Goal: Transaction & Acquisition: Purchase product/service

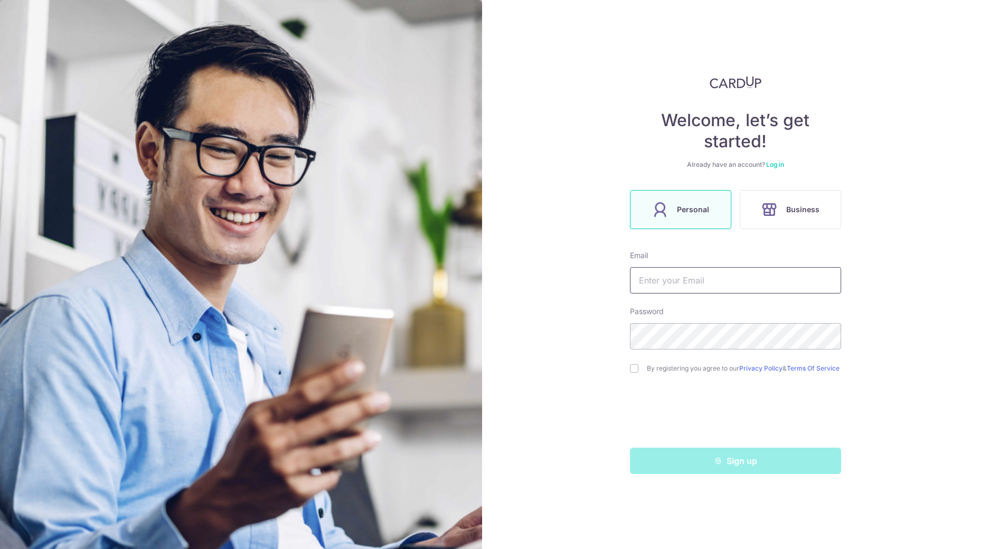
click at [736, 281] on input "text" at bounding box center [735, 280] width 211 height 26
type input "[EMAIL_ADDRESS][DOMAIN_NAME]"
click at [908, 221] on div "Welcome, let’s get started! Already have an account? Log in Personal Business E…" at bounding box center [735, 274] width 507 height 549
click at [634, 371] on input "checkbox" at bounding box center [634, 368] width 8 height 8
checkbox input "true"
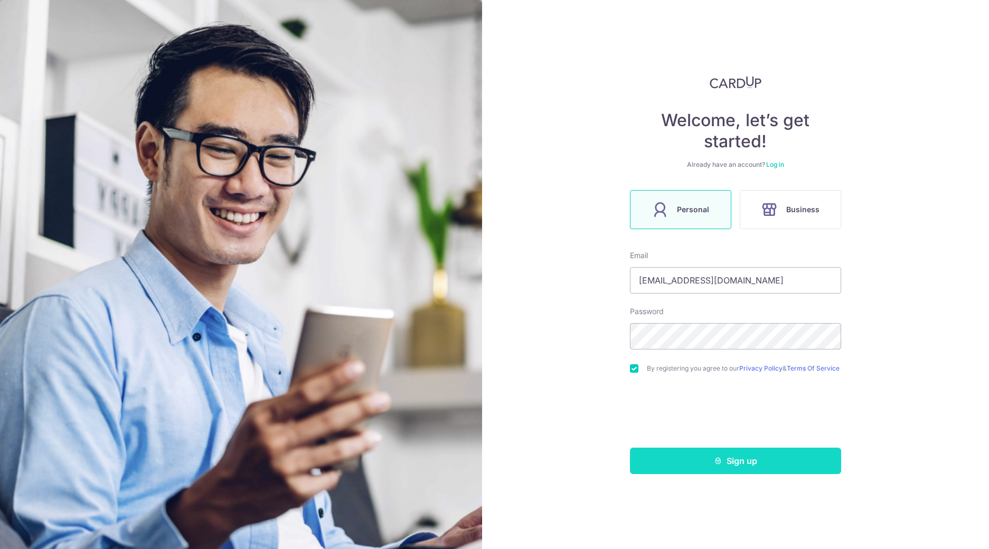
click at [696, 463] on button "Sign up" at bounding box center [735, 461] width 211 height 26
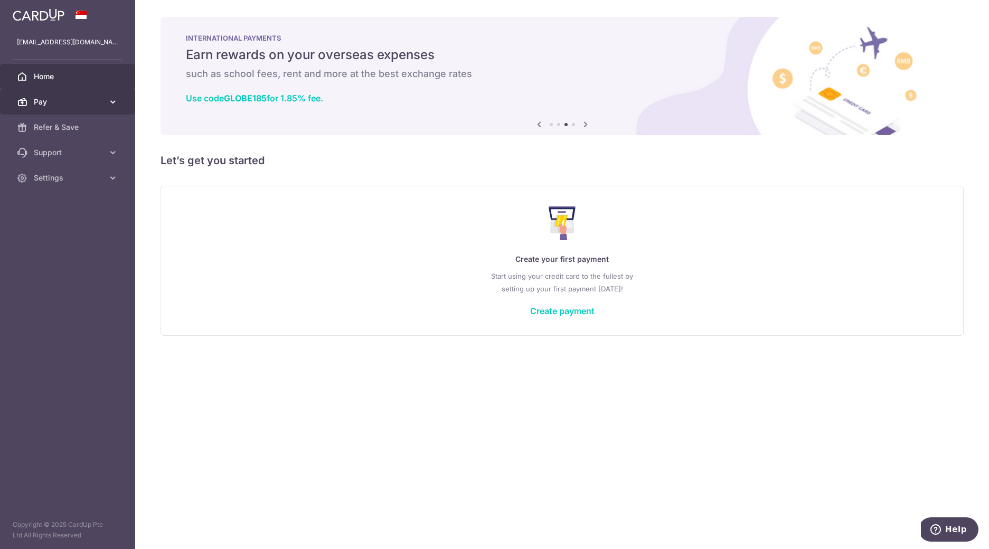
click at [59, 104] on span "Pay" at bounding box center [69, 102] width 70 height 11
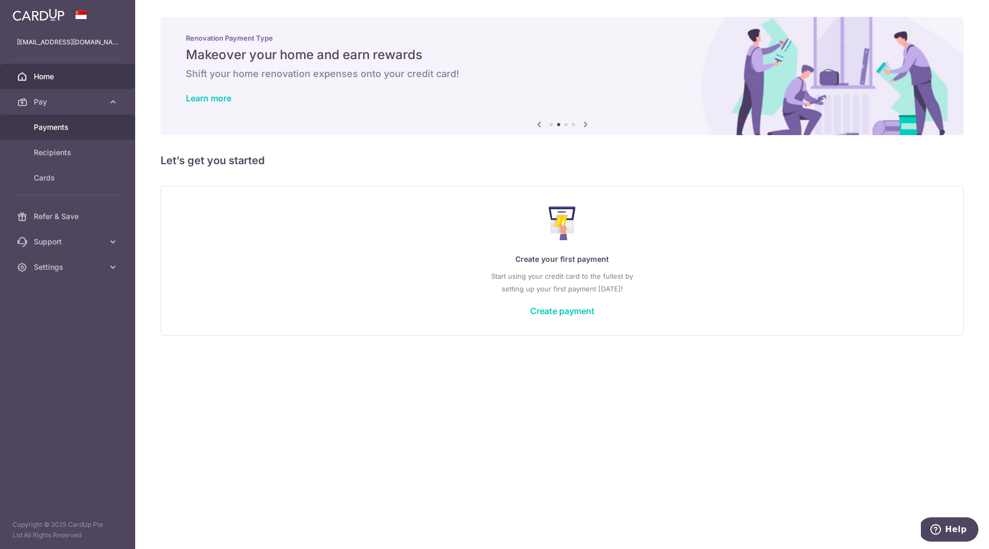
click at [87, 130] on span "Payments" at bounding box center [69, 127] width 70 height 11
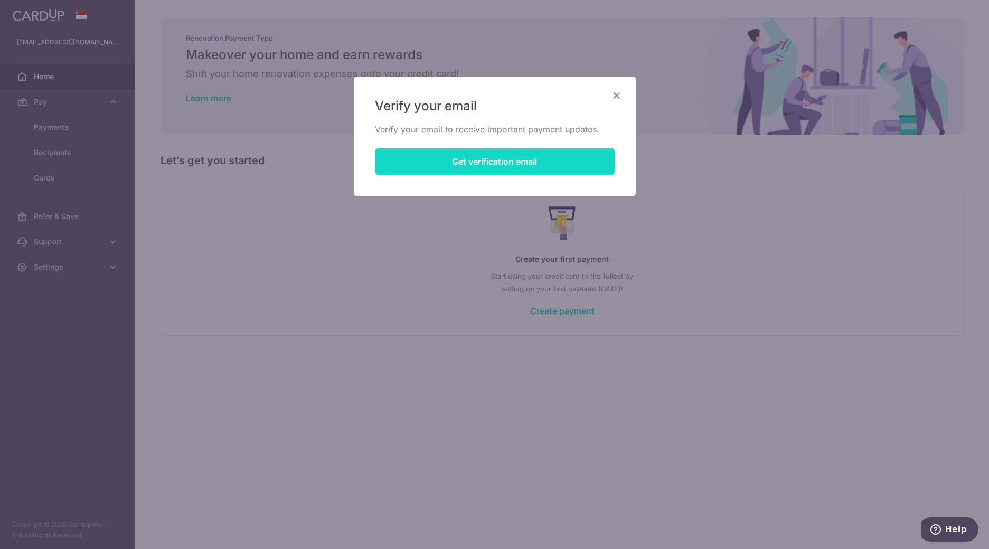
click at [505, 163] on button "Get verification email" at bounding box center [495, 161] width 240 height 26
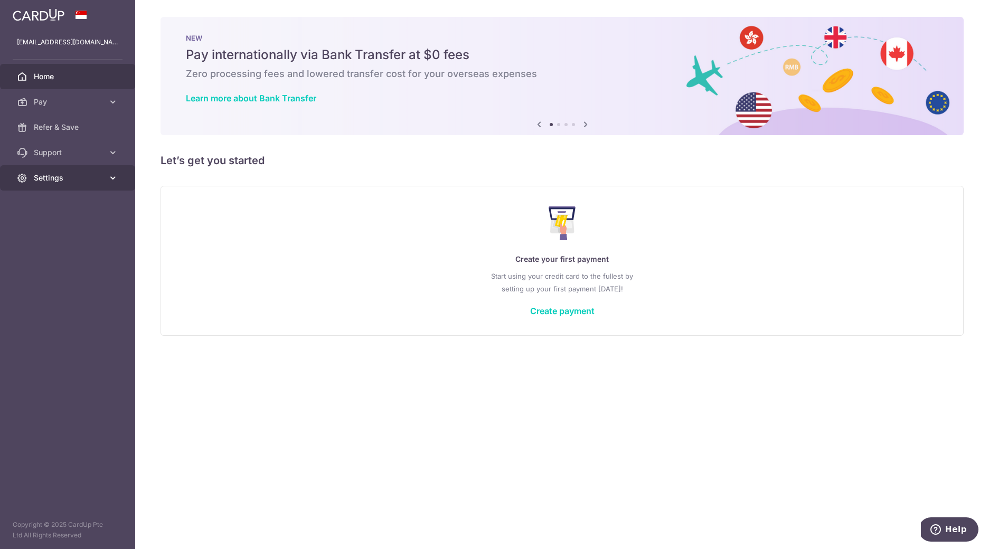
click at [83, 183] on link "Settings" at bounding box center [67, 177] width 135 height 25
click at [61, 233] on span "Logout" at bounding box center [69, 228] width 70 height 11
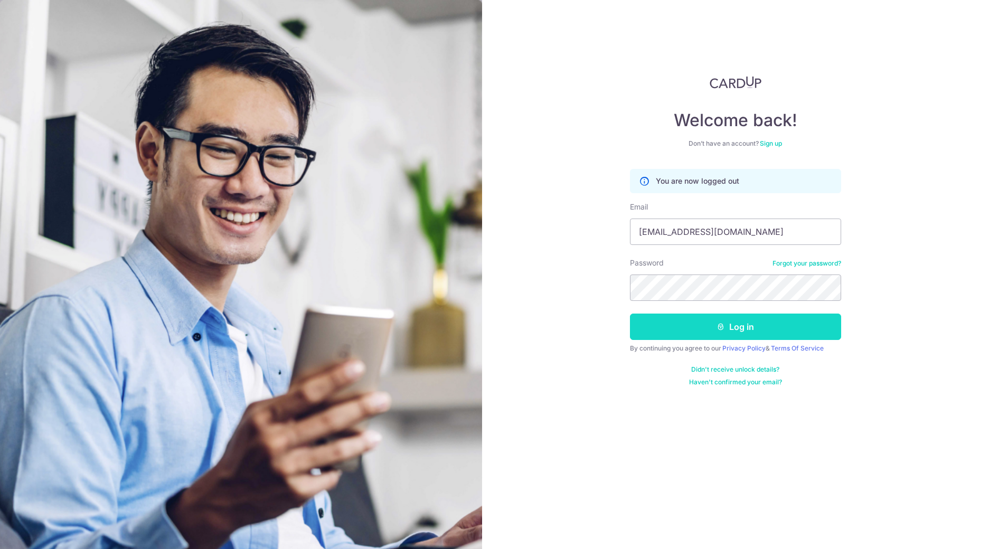
click at [731, 324] on button "Log in" at bounding box center [735, 327] width 211 height 26
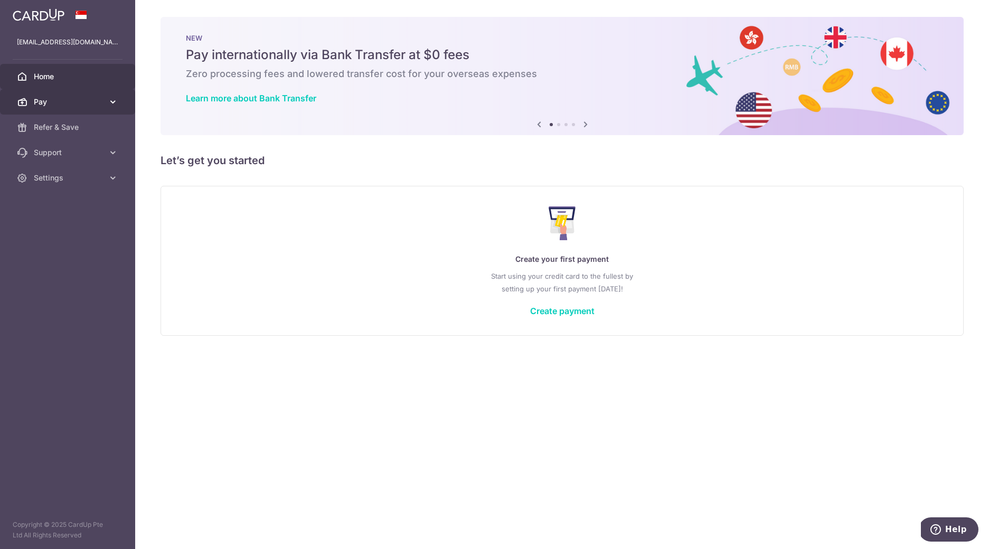
click at [62, 105] on span "Pay" at bounding box center [69, 102] width 70 height 11
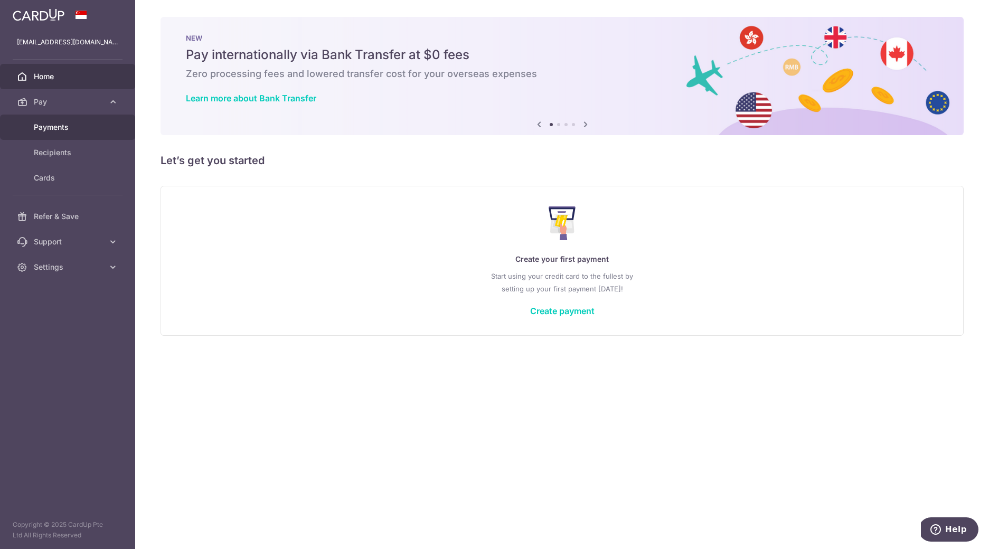
click at [72, 129] on span "Payments" at bounding box center [69, 127] width 70 height 11
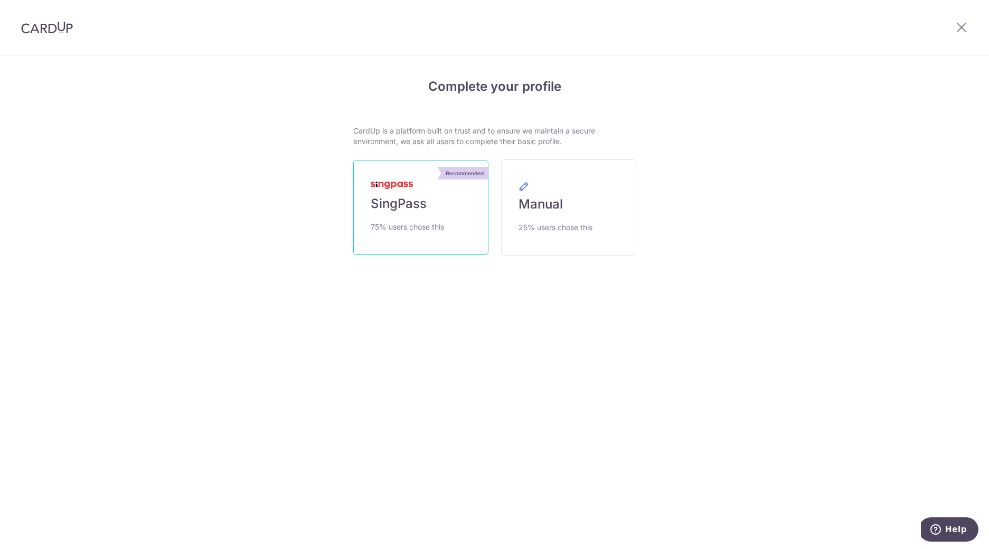
click at [364, 198] on link "Recommended SingPass 75% users chose this" at bounding box center [420, 207] width 135 height 95
click at [426, 207] on link "Recommended SingPass 75% users chose this" at bounding box center [420, 207] width 135 height 95
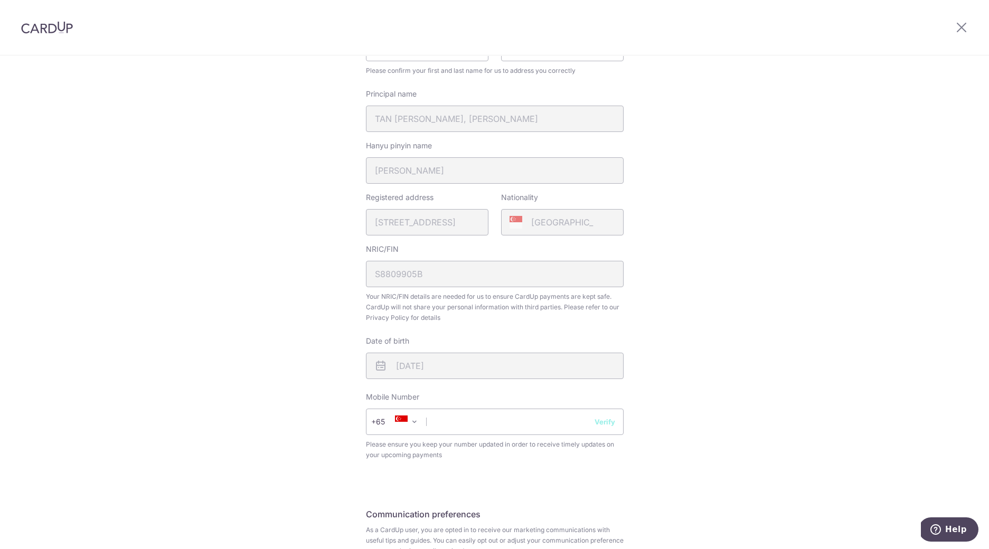
scroll to position [178, 0]
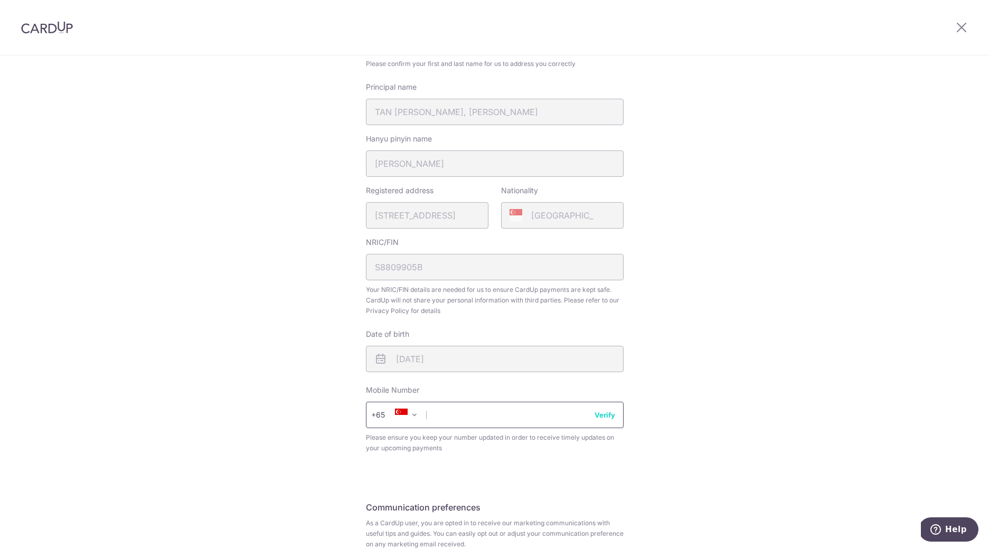
click at [488, 414] on input "text" at bounding box center [495, 415] width 258 height 26
type input "84999174"
click at [715, 265] on div "Review your details Your Details Please provide your full name as per your NRIC…" at bounding box center [494, 262] width 989 height 769
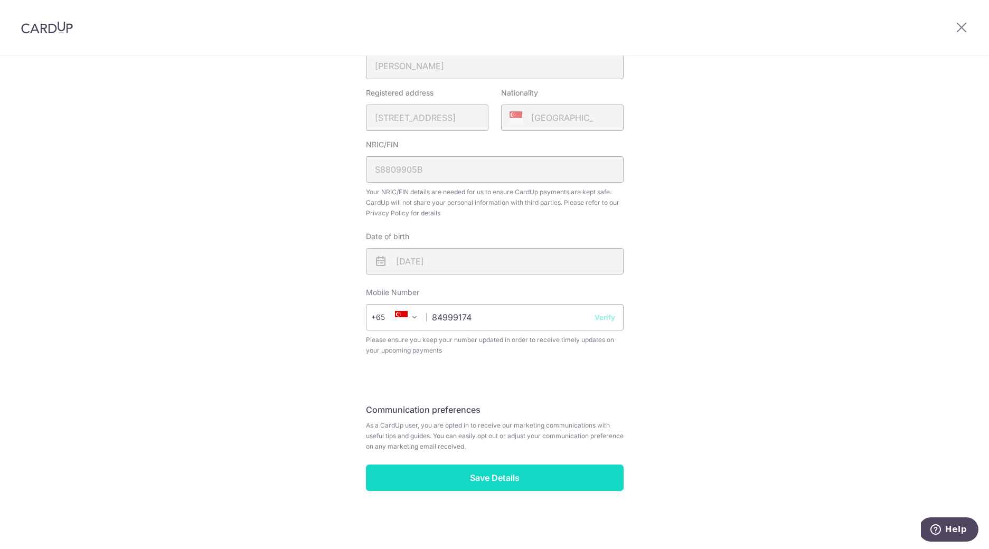
click at [566, 477] on input "Save Details" at bounding box center [495, 478] width 258 height 26
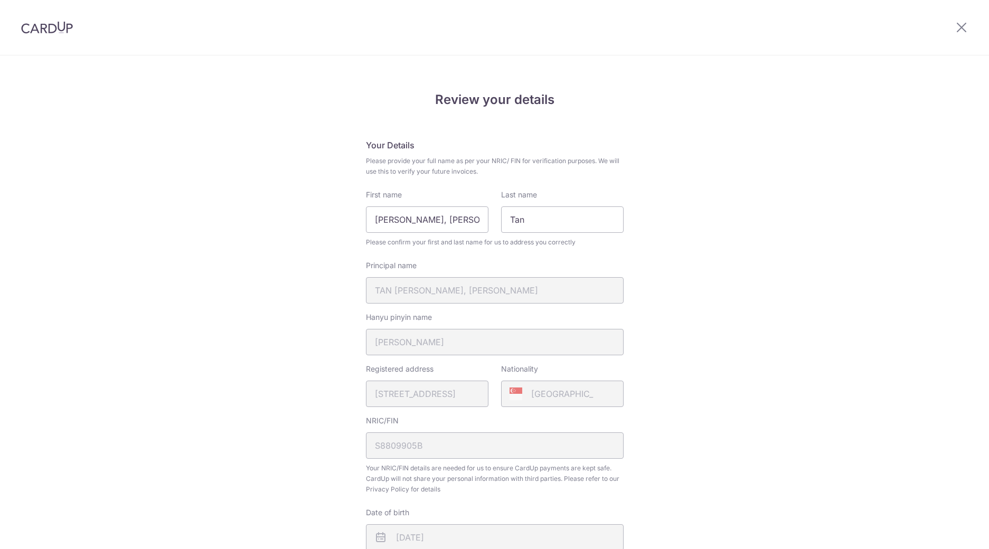
scroll to position [291, 0]
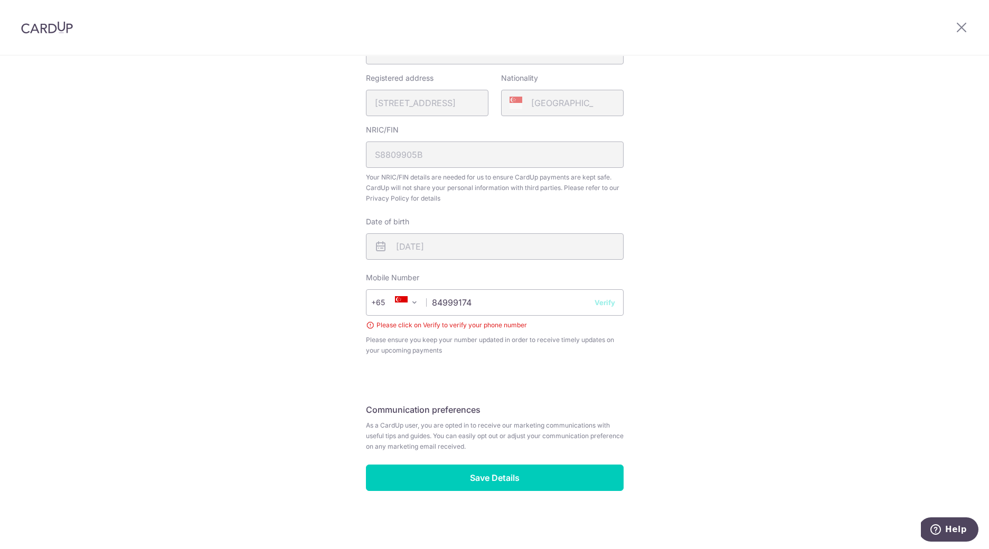
click at [599, 302] on button "Verify" at bounding box center [604, 302] width 21 height 11
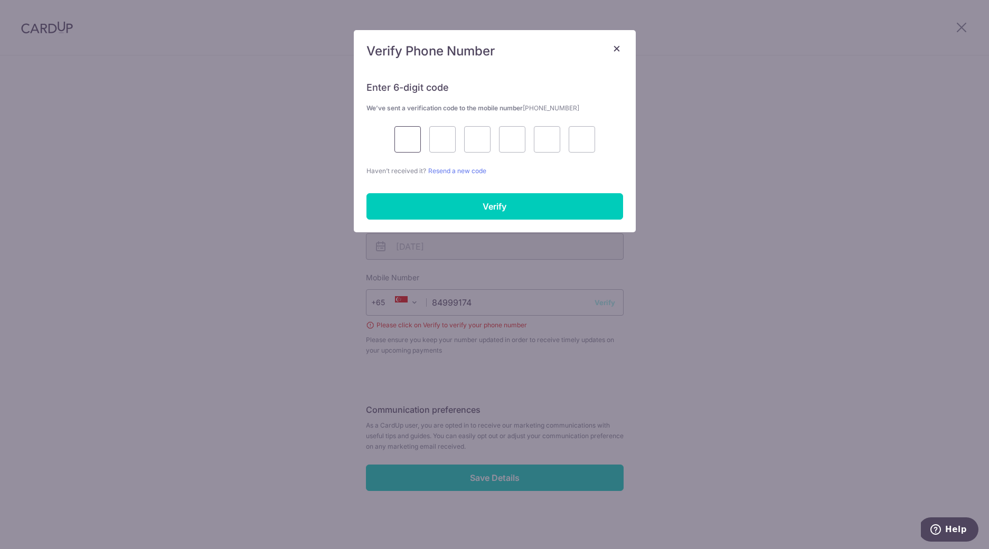
click at [409, 138] on input "text" at bounding box center [407, 139] width 26 height 26
type input "9"
type input "1"
type input "7"
type input "5"
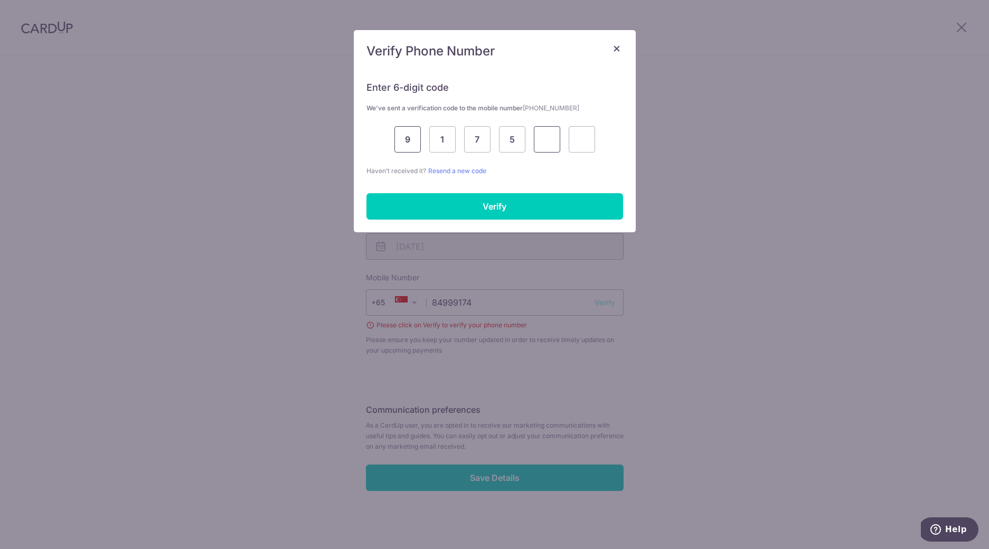
type input "1"
type input "5"
click at [437, 215] on input "Verify" at bounding box center [494, 206] width 257 height 26
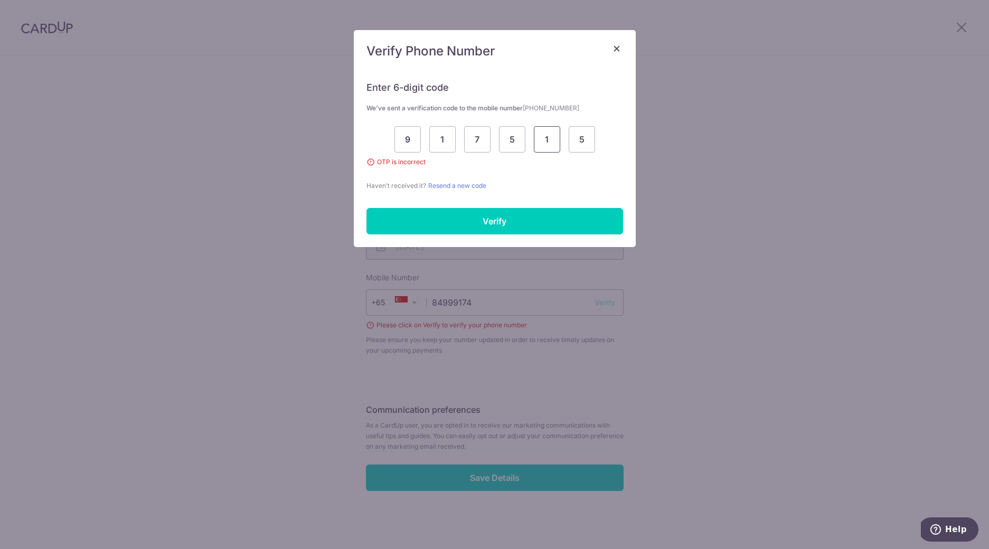
click at [548, 143] on input "1" at bounding box center [547, 139] width 26 height 26
type input "9"
click at [533, 217] on input "Verify" at bounding box center [494, 221] width 257 height 26
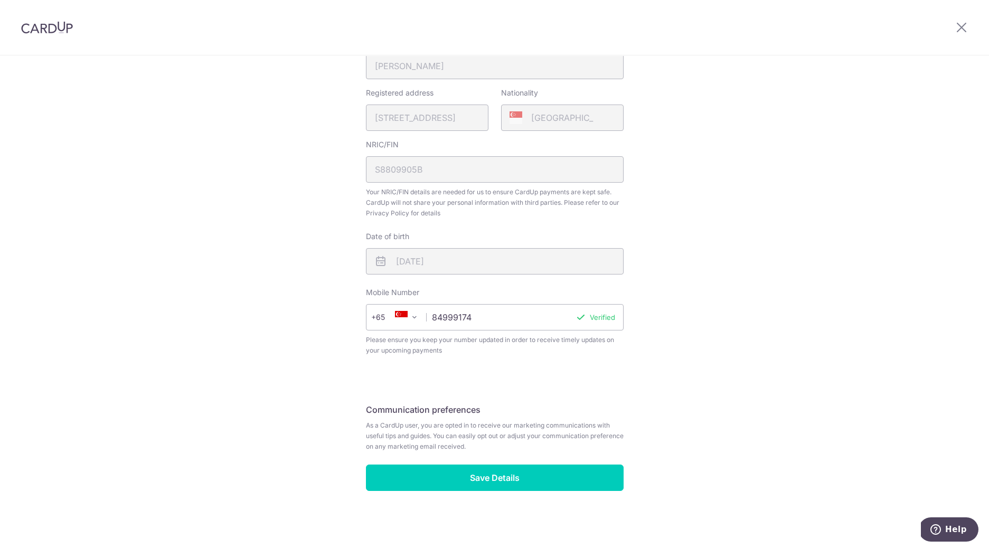
scroll to position [276, 0]
click at [531, 478] on input "Save Details" at bounding box center [495, 478] width 258 height 26
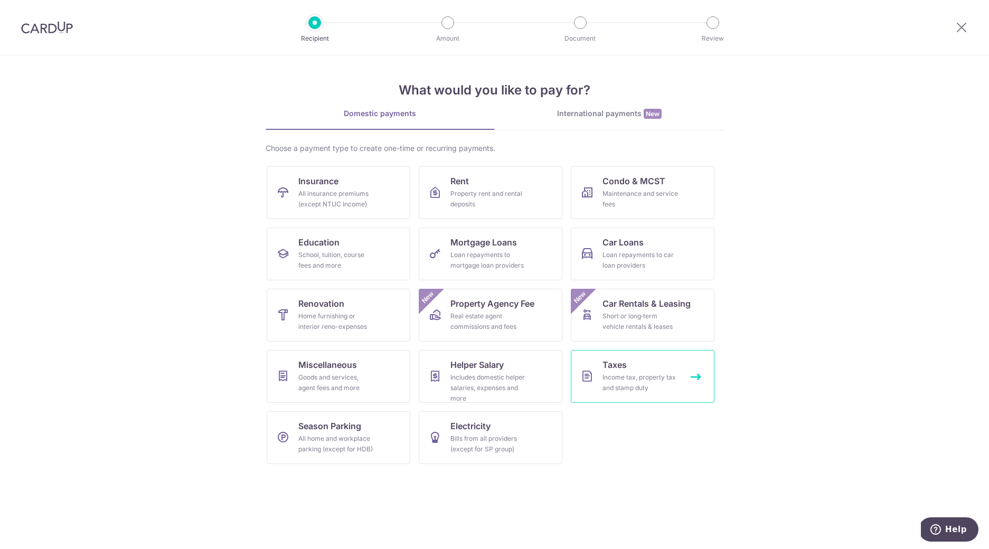
click at [655, 371] on link "Taxes Income tax, property tax and stamp duty" at bounding box center [643, 376] width 144 height 53
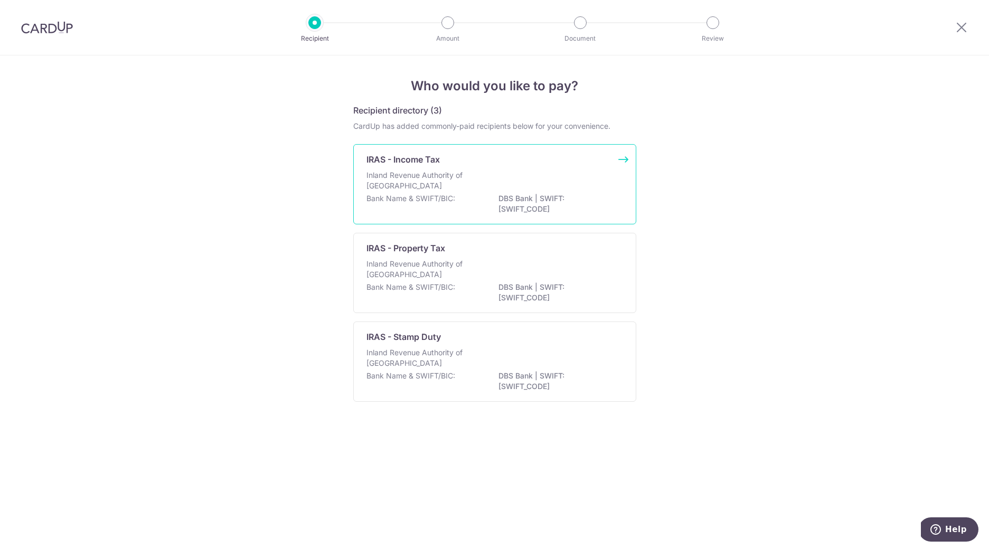
click at [522, 172] on div "Inland Revenue Authority of Singapore" at bounding box center [494, 181] width 257 height 23
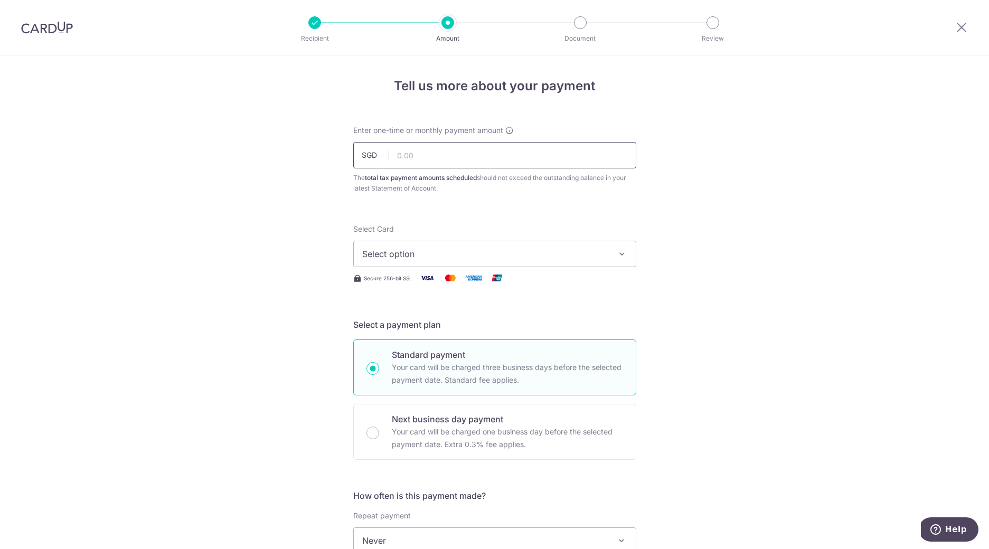
click at [479, 153] on input "text" at bounding box center [494, 155] width 283 height 26
paste input "2,861.52"
type input "2,861.52"
click at [591, 248] on span "Select option" at bounding box center [485, 254] width 246 height 13
click at [456, 280] on span "Add credit card" at bounding box center [504, 283] width 246 height 11
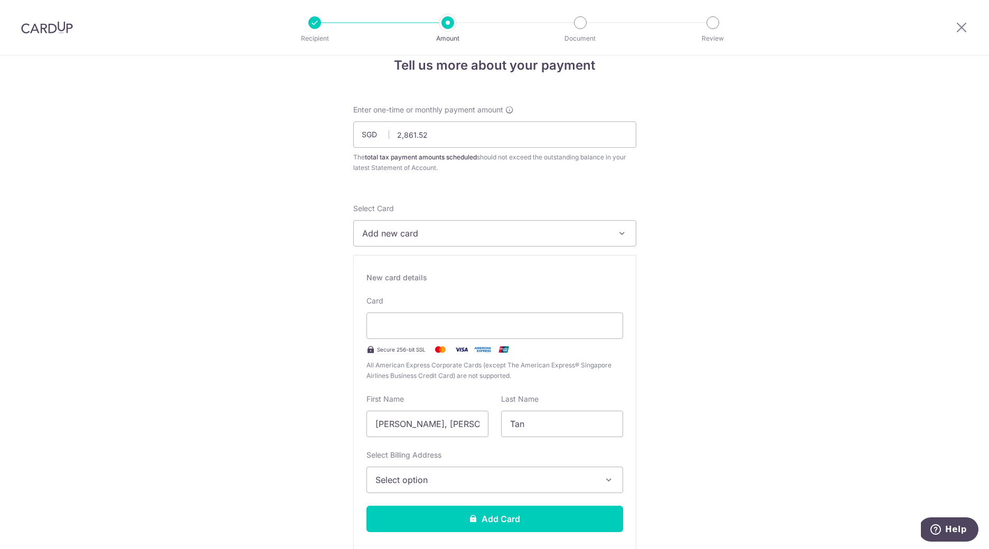
scroll to position [82, 0]
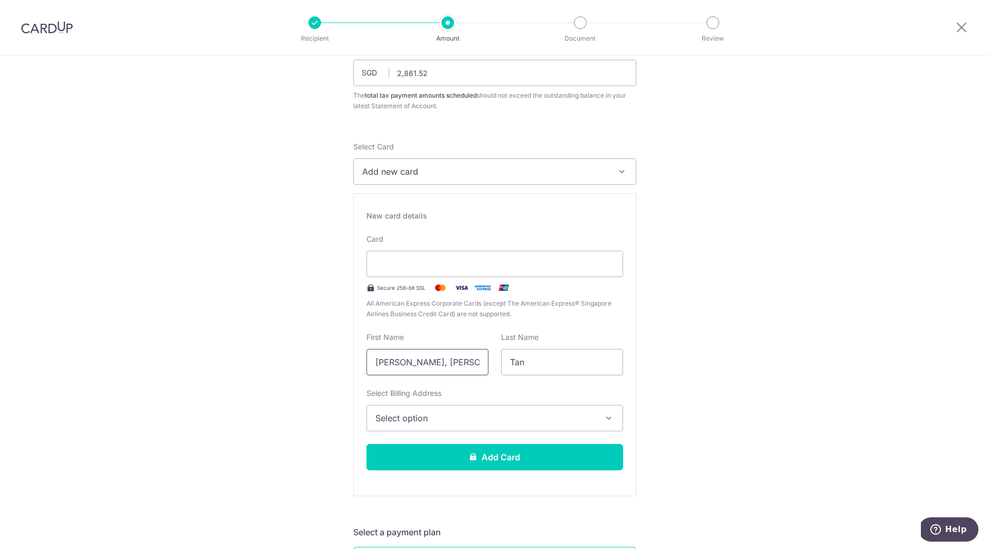
drag, startPoint x: 414, startPoint y: 364, endPoint x: 338, endPoint y: 365, distance: 76.0
type input "Daniel"
click at [485, 414] on span "Select option" at bounding box center [485, 418] width 220 height 13
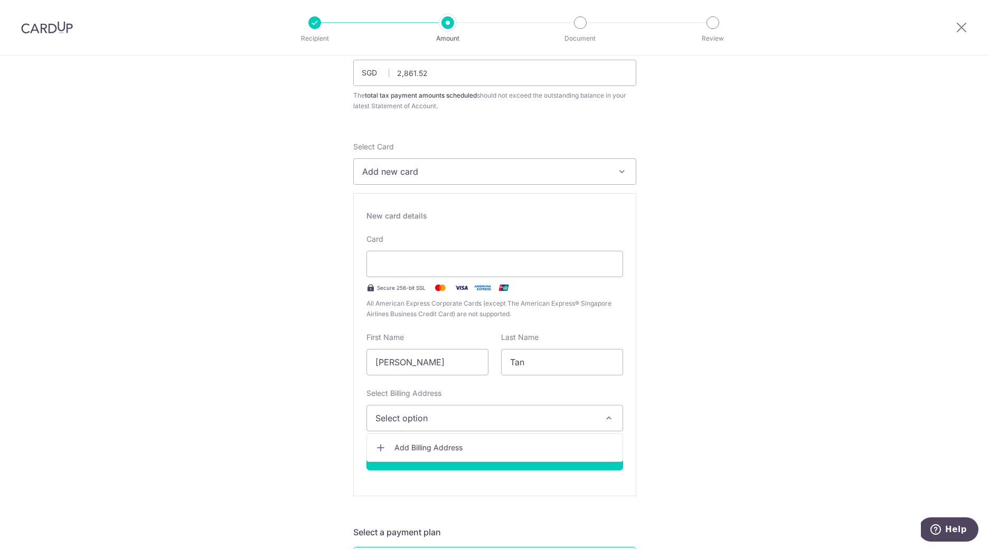
click at [471, 442] on span "Add Billing Address" at bounding box center [504, 447] width 220 height 11
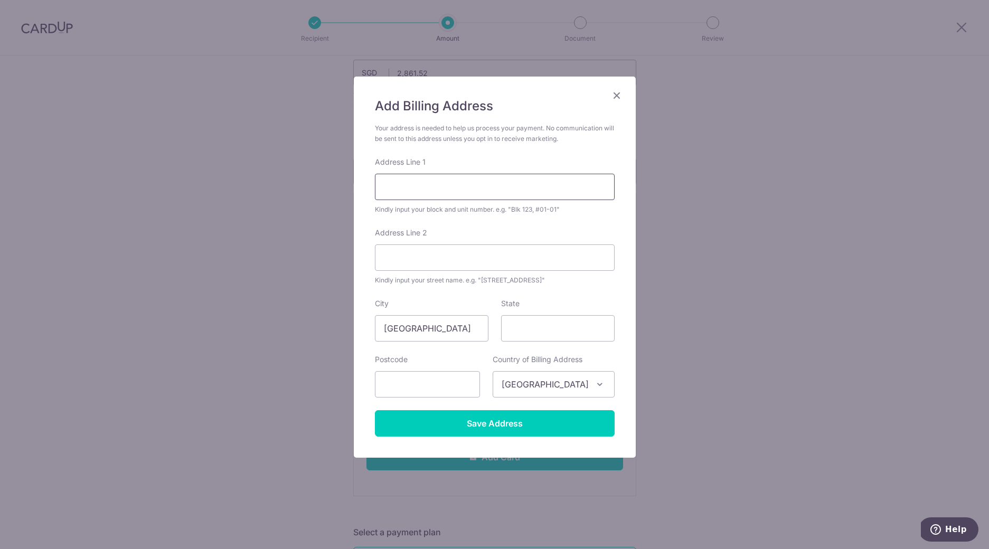
click at [540, 185] on input "Address Line 1" at bounding box center [495, 187] width 240 height 26
click at [677, 192] on div "Add Billing Address Your address is needed to help us process your payment. No …" at bounding box center [494, 274] width 989 height 549
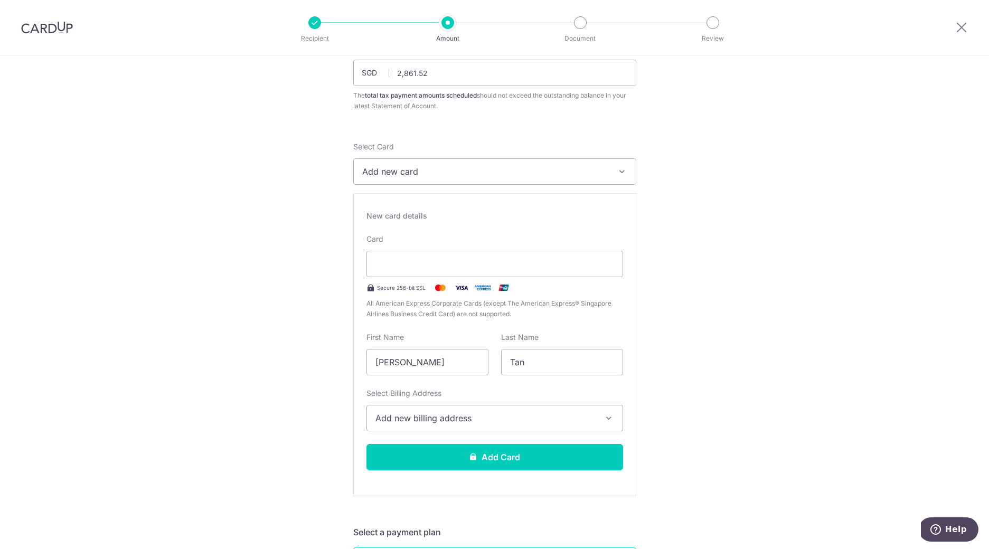
click at [477, 414] on span "Add new billing address" at bounding box center [485, 418] width 220 height 13
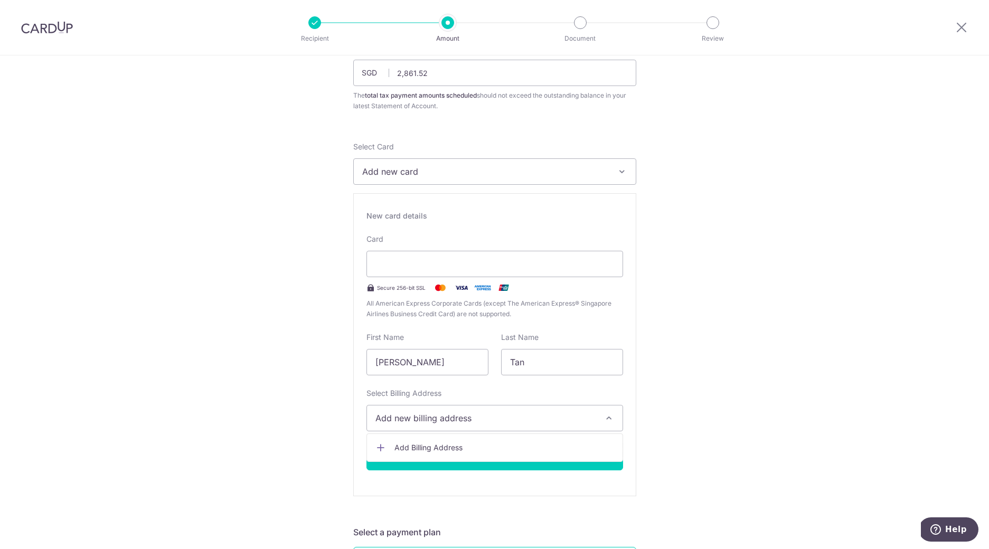
click at [466, 446] on span "Add Billing Address" at bounding box center [504, 447] width 220 height 11
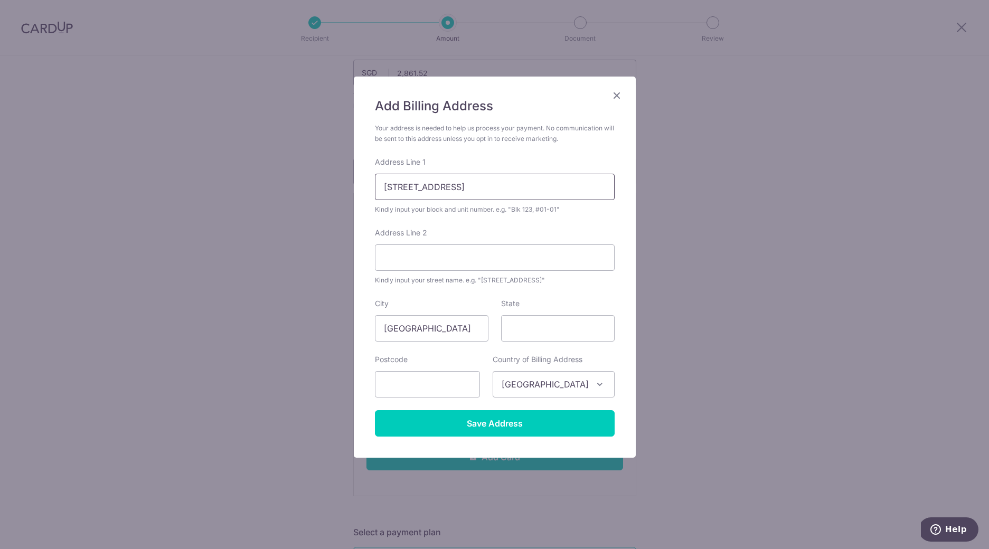
click at [495, 196] on input "109 Woodlands View" at bounding box center [495, 187] width 240 height 26
type input "109 Woodlands View #10-18"
click at [674, 193] on div "Add Billing Address Your address is needed to help us process your payment. No …" at bounding box center [494, 274] width 989 height 549
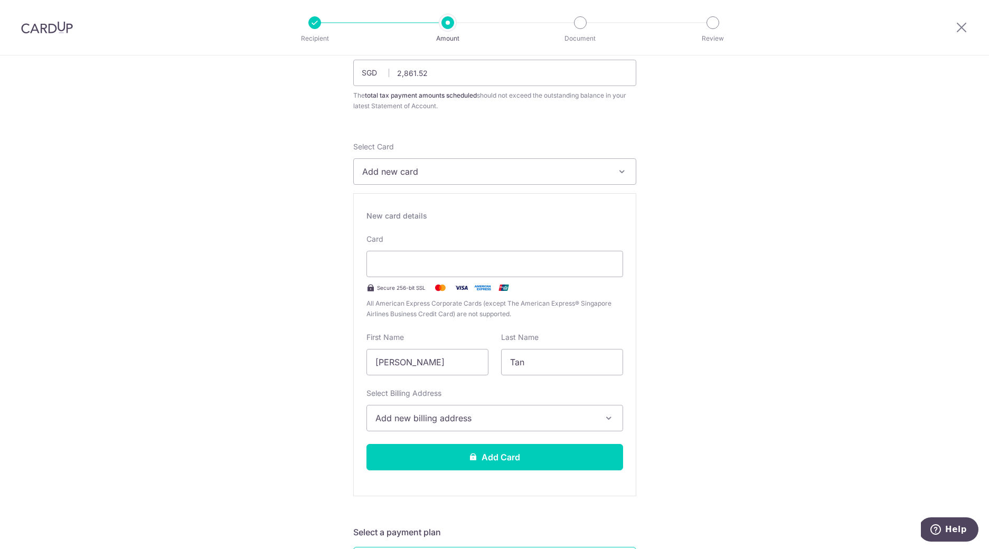
click at [485, 418] on span "Add new billing address" at bounding box center [485, 418] width 220 height 13
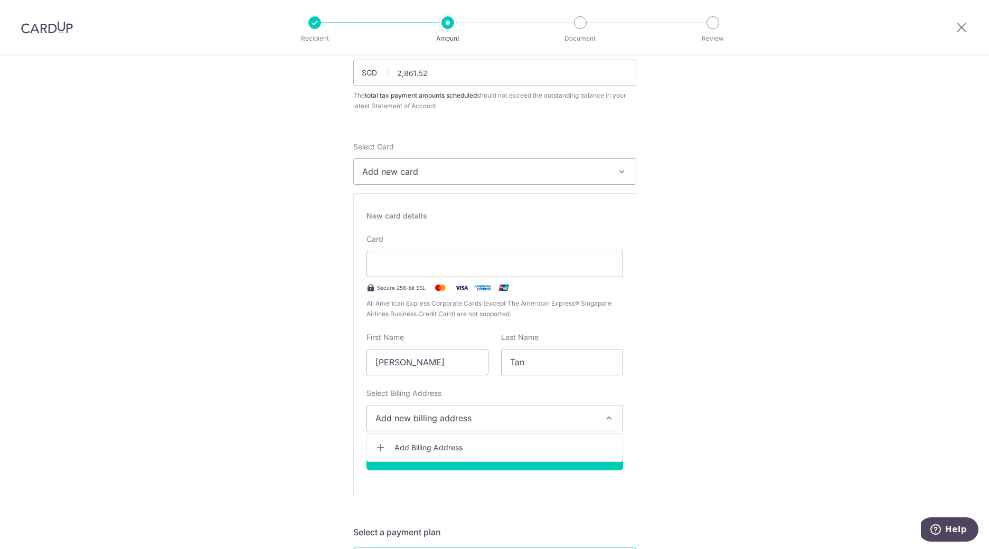
click at [470, 444] on span "Add Billing Address" at bounding box center [504, 447] width 220 height 11
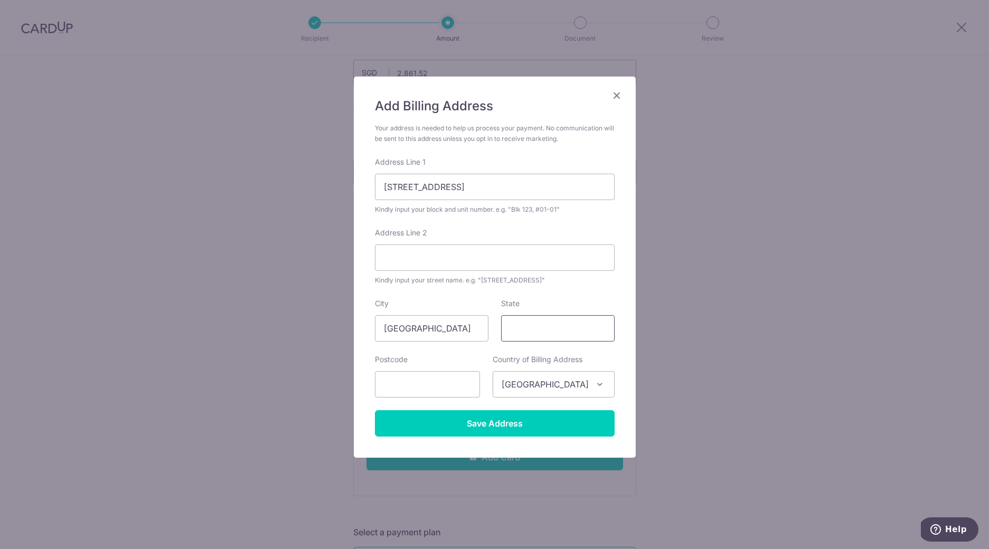
click at [555, 329] on input "State" at bounding box center [557, 328] width 113 height 26
click at [453, 389] on input "text" at bounding box center [427, 384] width 105 height 26
type input "2"
type input "5"
type input "9"
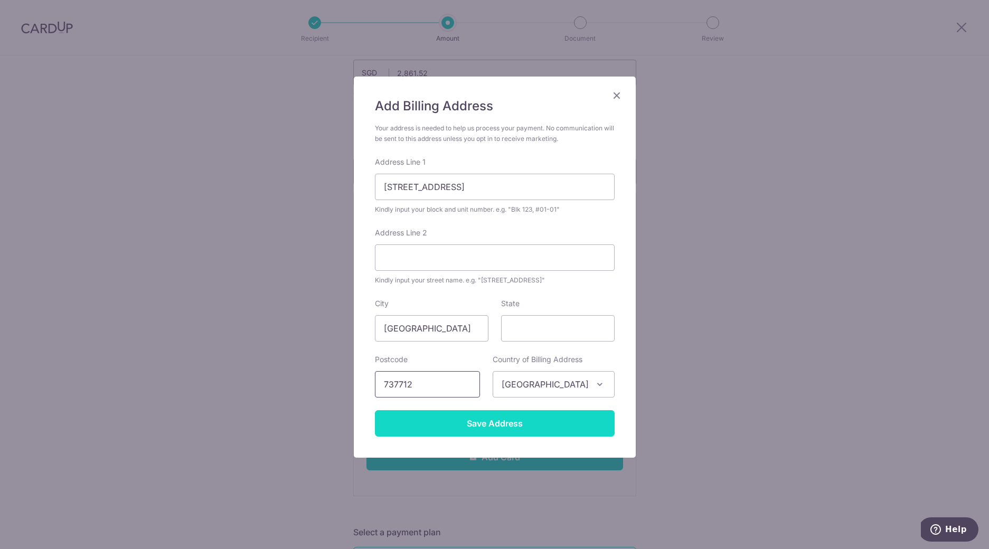
type input "737712"
click at [583, 424] on input "Save Address" at bounding box center [495, 423] width 240 height 26
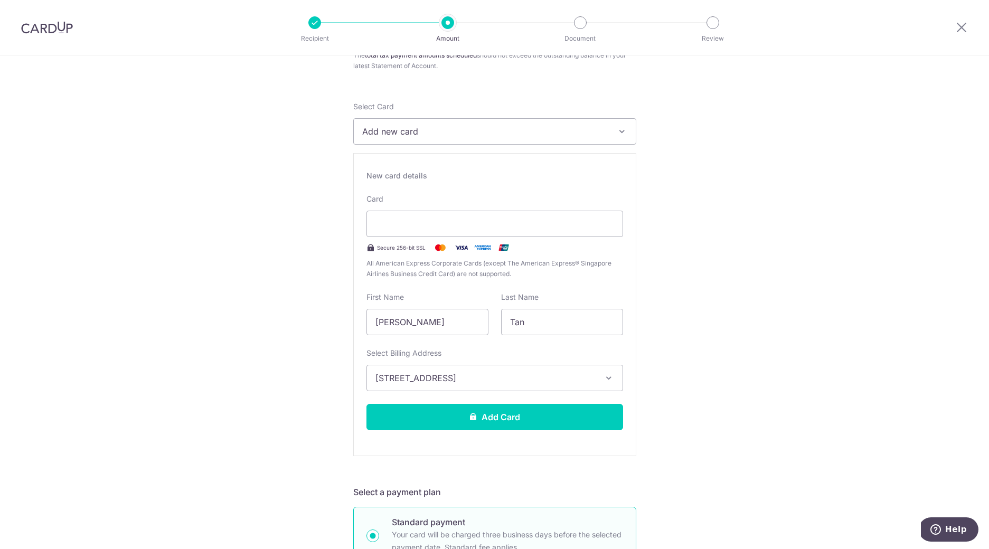
scroll to position [177, 0]
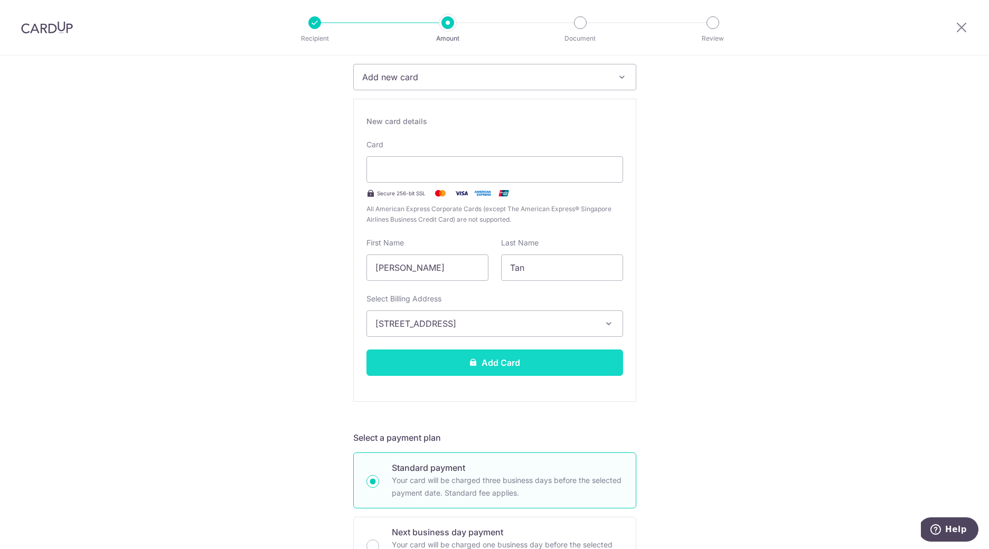
click at [552, 371] on button "Add Card" at bounding box center [494, 362] width 257 height 26
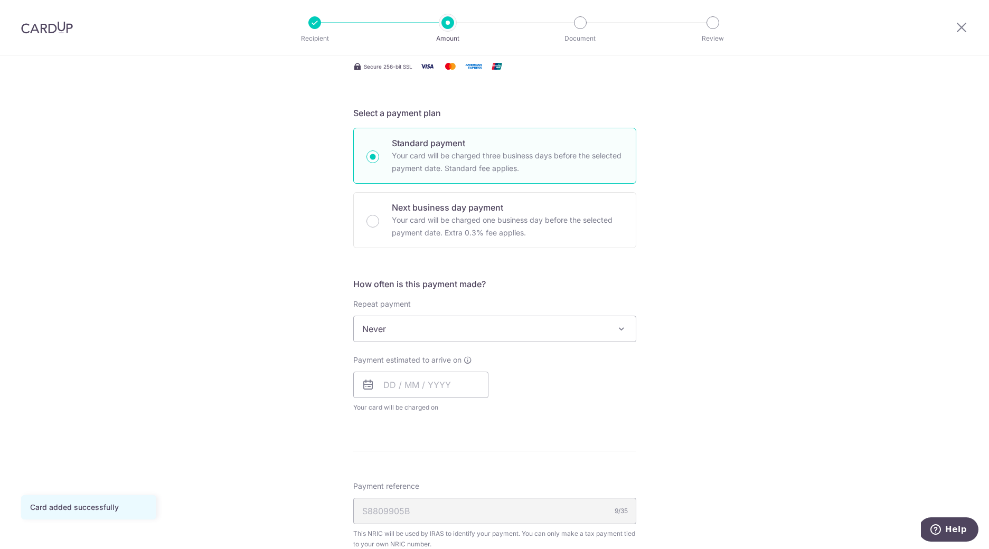
scroll to position [266, 0]
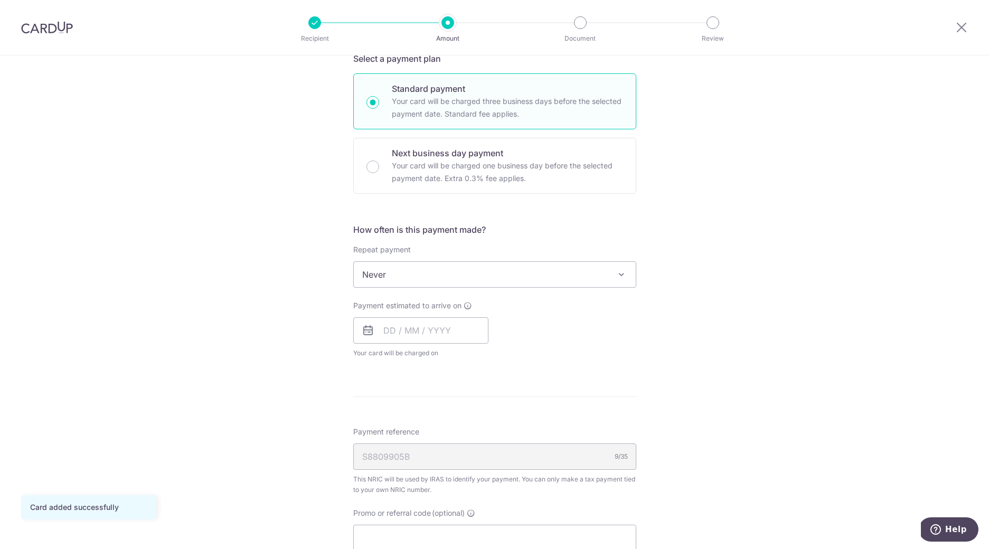
click at [558, 280] on span "Never" at bounding box center [495, 274] width 282 height 25
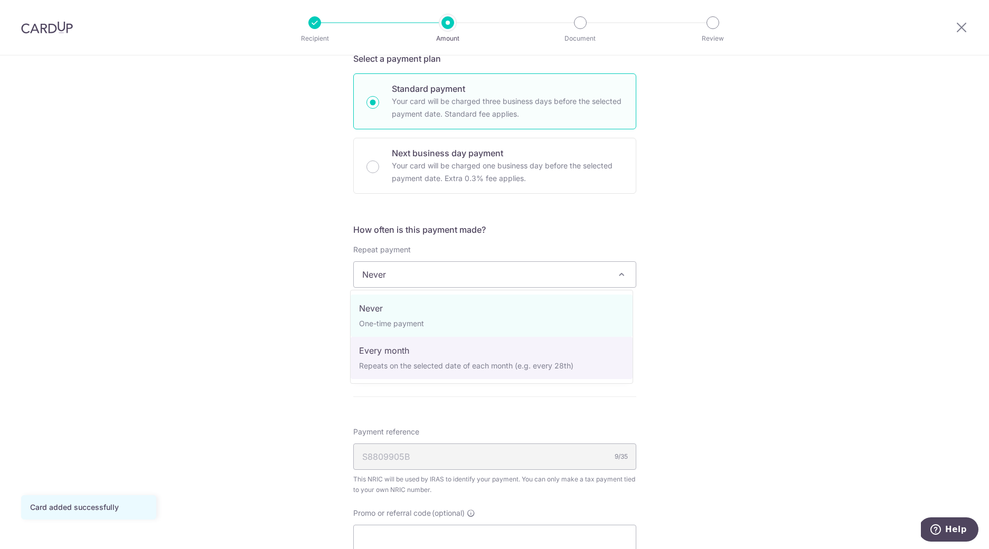
select select "3"
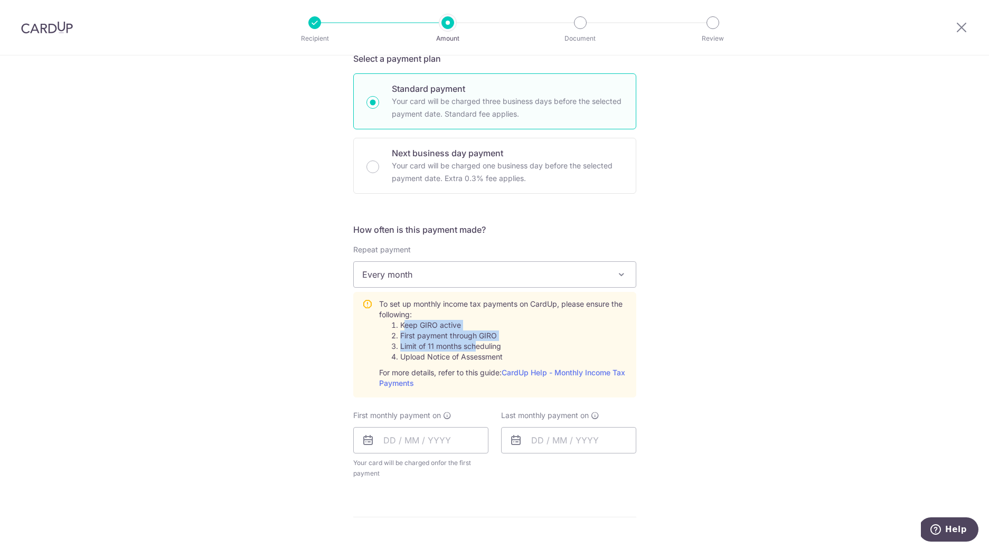
drag, startPoint x: 403, startPoint y: 328, endPoint x: 472, endPoint y: 344, distance: 71.1
click at [472, 344] on ol "Keep GIRO active First payment through GIRO Limit of 11 months scheduling Uploa…" at bounding box center [503, 341] width 248 height 42
click at [472, 344] on li "Limit of 11 months scheduling" at bounding box center [513, 346] width 227 height 11
drag, startPoint x: 422, startPoint y: 347, endPoint x: 480, endPoint y: 349, distance: 58.6
click at [480, 349] on li "Limit of 11 months scheduling" at bounding box center [513, 346] width 227 height 11
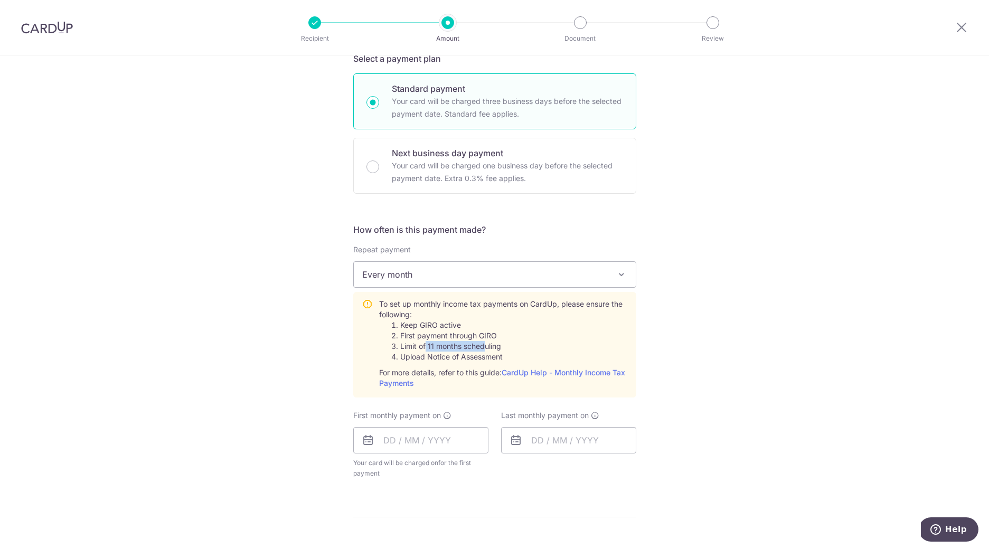
click at [480, 349] on li "Limit of 11 months scheduling" at bounding box center [513, 346] width 227 height 11
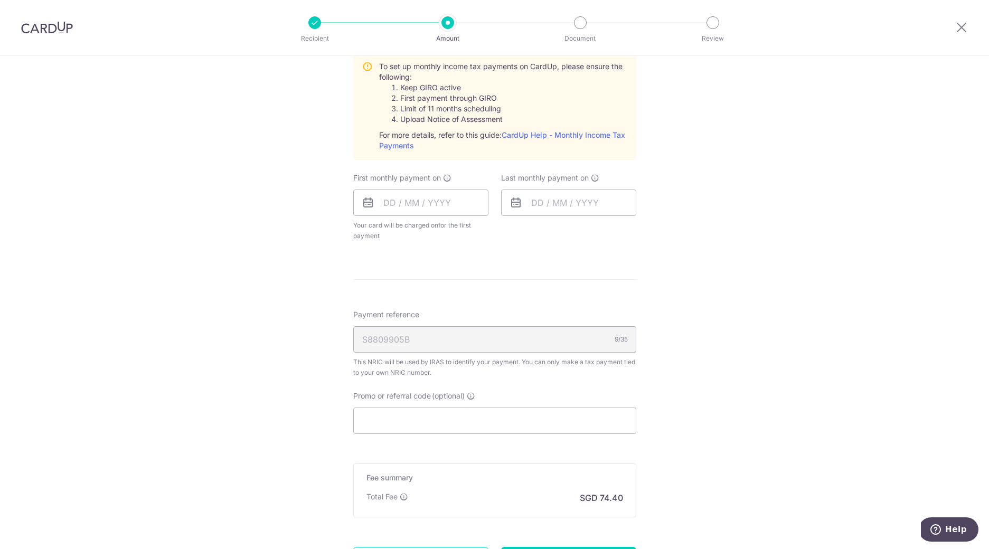
scroll to position [382, 0]
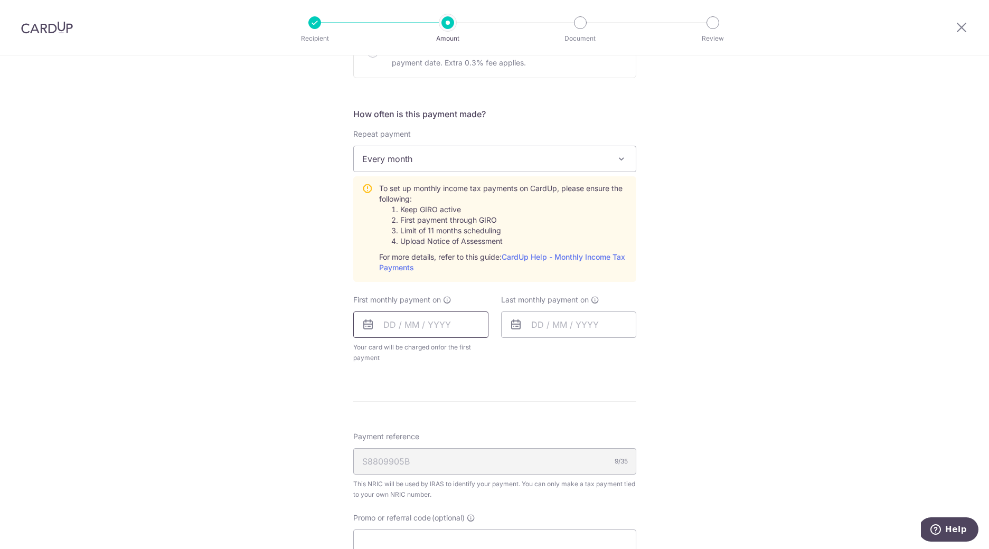
click at [422, 335] on input "text" at bounding box center [420, 324] width 135 height 26
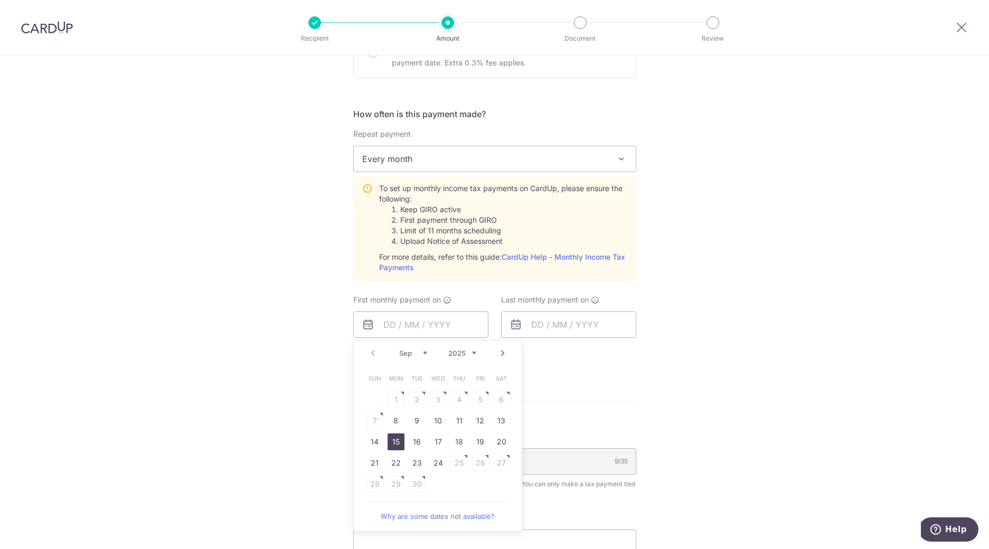
click at [394, 444] on link "15" at bounding box center [395, 441] width 17 height 17
type input "[DATE]"
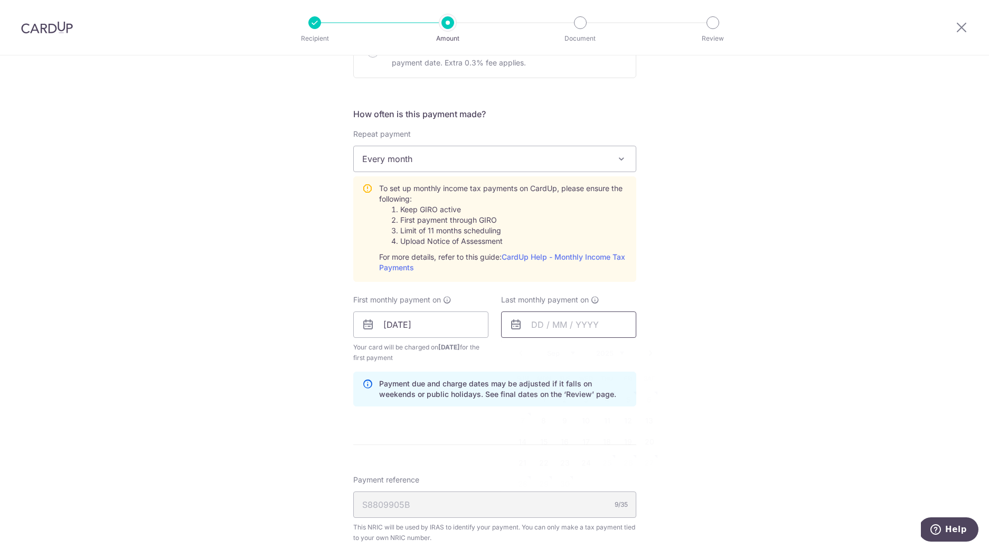
click at [549, 327] on input "text" at bounding box center [568, 324] width 135 height 26
click at [565, 354] on select "Sep Oct Nov Dec" at bounding box center [561, 353] width 28 height 8
click at [616, 353] on select "2025 2026" at bounding box center [610, 353] width 28 height 8
click at [563, 354] on select "Jan Feb Mar Apr May Jun [DATE] Aug Sep Oct" at bounding box center [561, 353] width 28 height 8
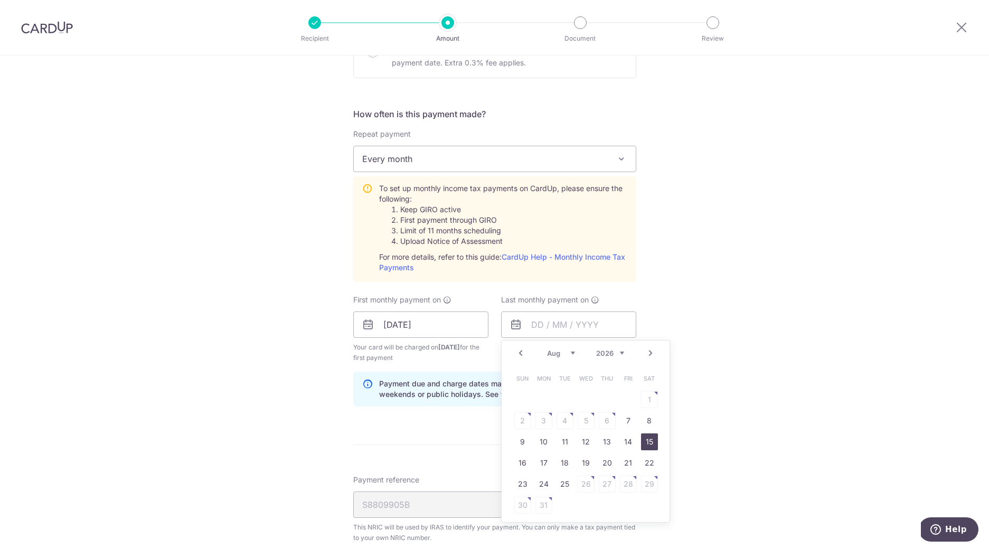
click at [642, 444] on link "15" at bounding box center [649, 441] width 17 height 17
type input "[DATE]"
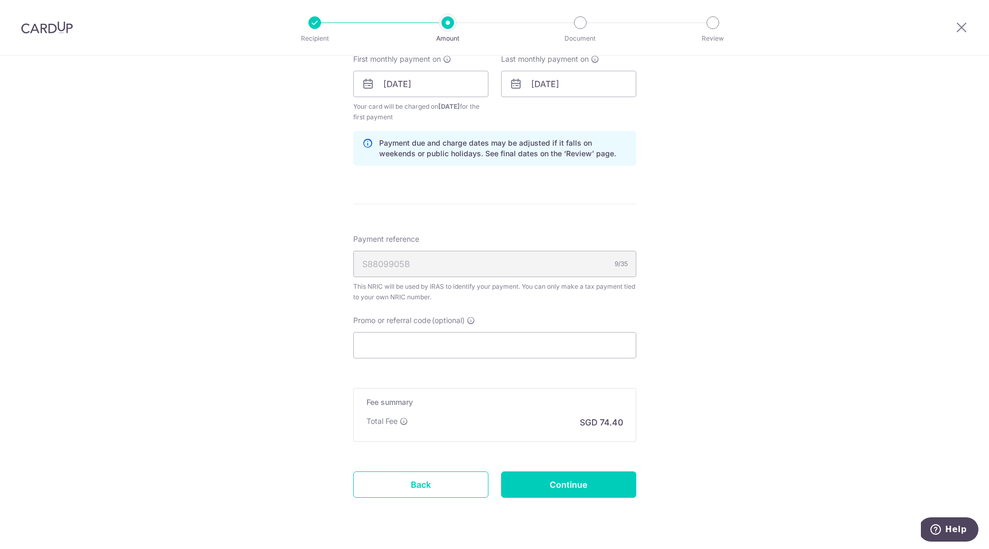
scroll to position [629, 0]
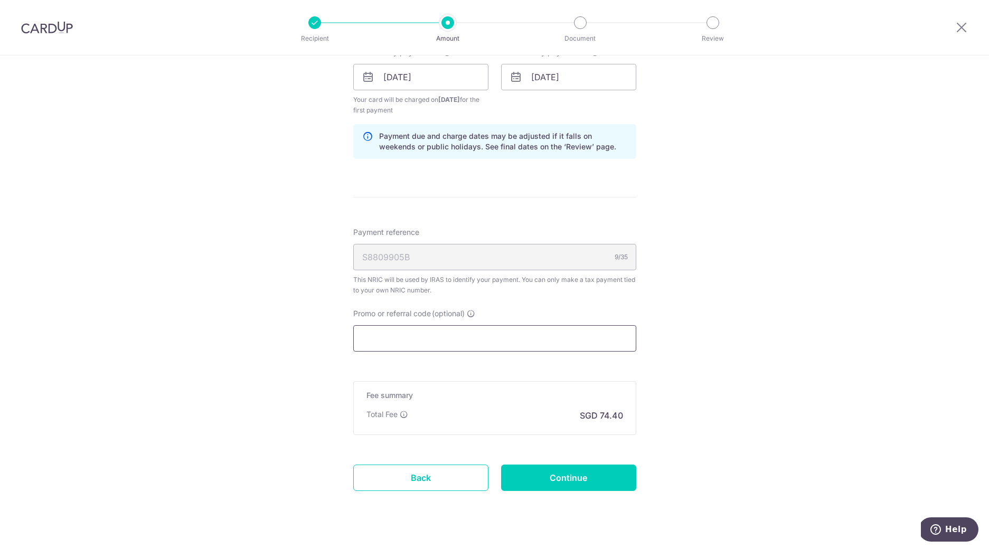
click at [463, 338] on input "Promo or referral code (optional)" at bounding box center [494, 338] width 283 height 26
paste input "VTAX25R"
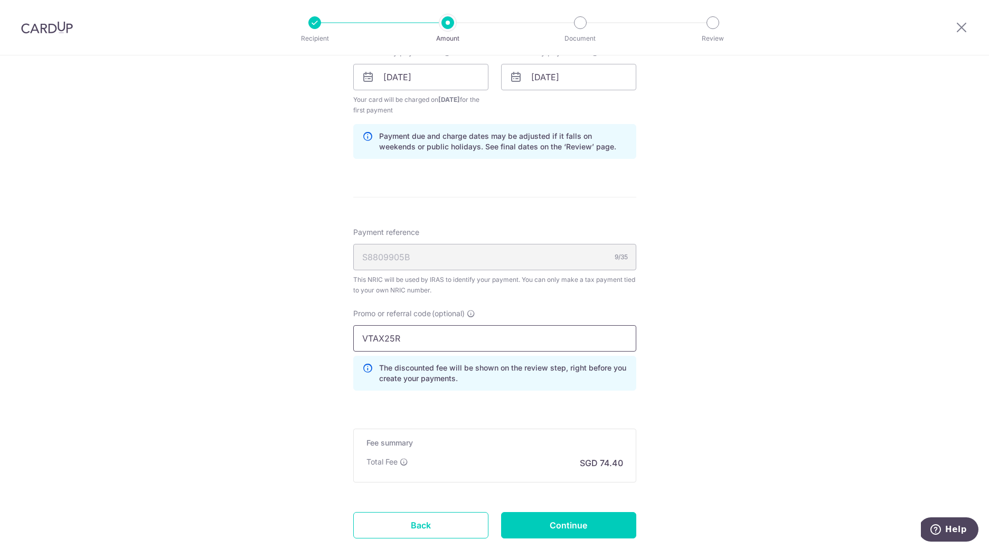
scroll to position [698, 0]
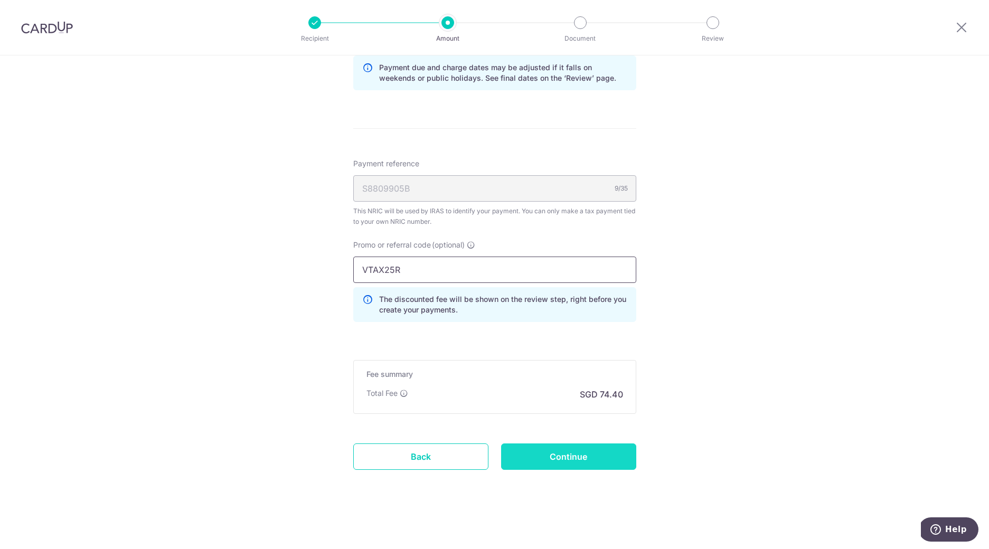
type input "VTAX25R"
click at [577, 454] on input "Continue" at bounding box center [568, 456] width 135 height 26
type input "Create Schedule"
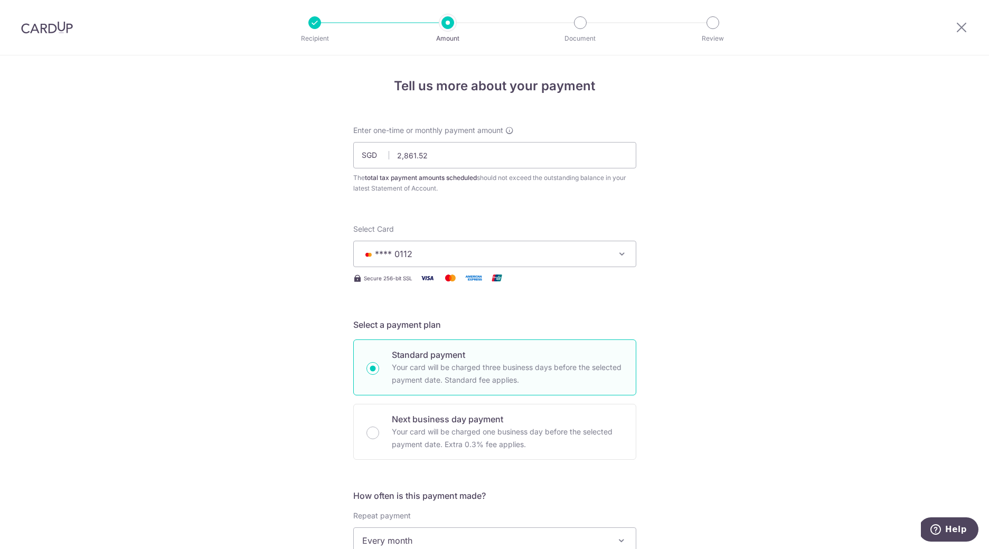
scroll to position [549, 0]
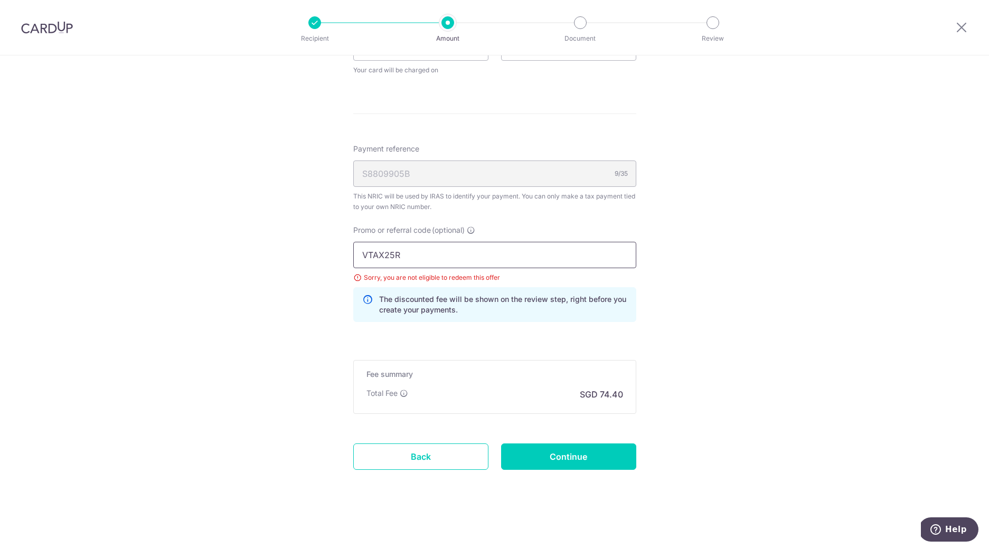
drag, startPoint x: 403, startPoint y: 254, endPoint x: 353, endPoint y: 255, distance: 50.1
click at [353, 255] on input "VTAX25R" at bounding box center [494, 255] width 283 height 26
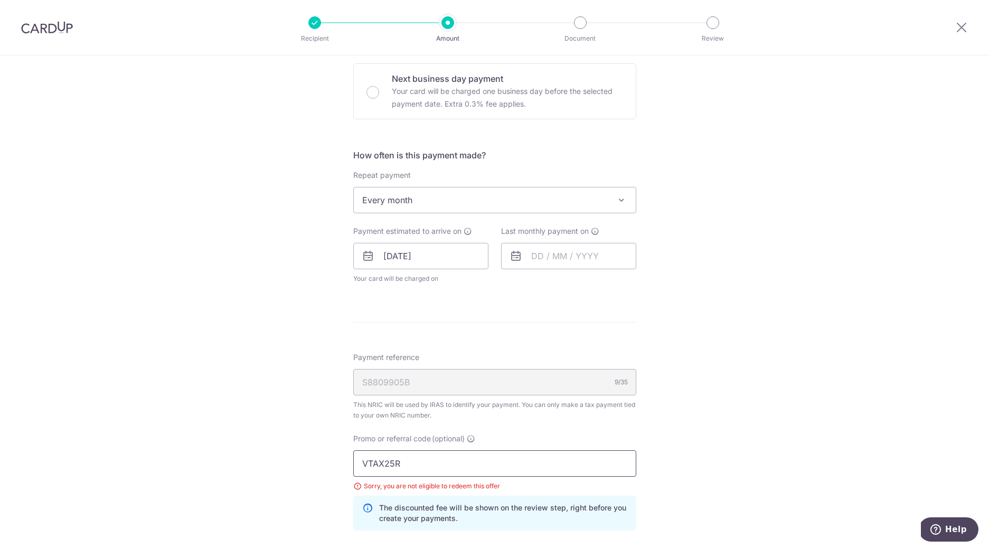
scroll to position [327, 0]
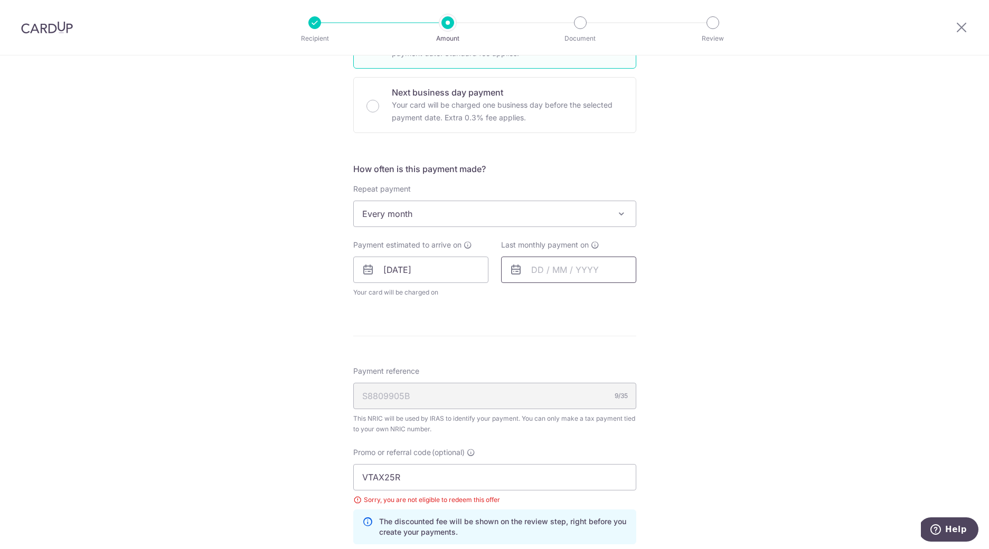
click at [542, 268] on input "text" at bounding box center [568, 270] width 135 height 26
click at [644, 298] on link "Next" at bounding box center [650, 298] width 13 height 13
click at [644, 299] on link "Next" at bounding box center [650, 298] width 13 height 13
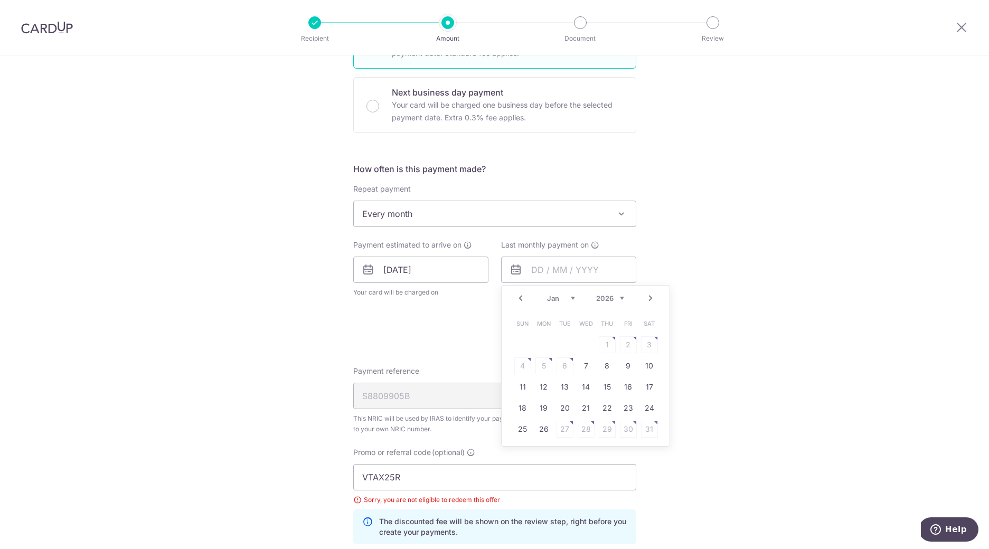
click at [644, 299] on link "Next" at bounding box center [650, 298] width 13 height 13
click at [523, 387] on link "15" at bounding box center [522, 386] width 17 height 17
type input "15/03/2026"
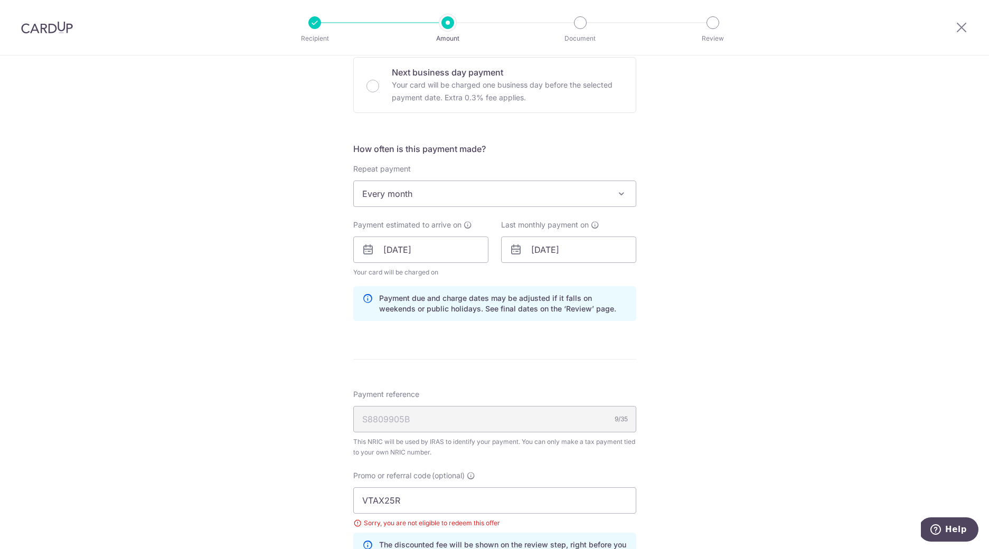
scroll to position [432, 0]
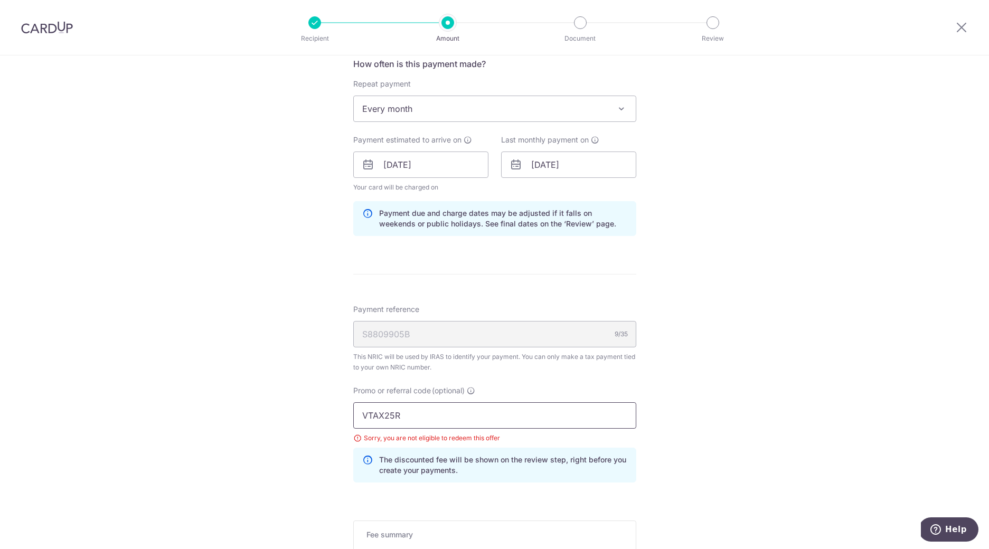
click at [441, 419] on input "VTAX25R" at bounding box center [494, 415] width 283 height 26
click at [683, 400] on div "Tell us more about your payment Enter one-time or monthly payment amount SGD 2,…" at bounding box center [494, 167] width 989 height 1086
click at [470, 393] on icon at bounding box center [471, 390] width 8 height 8
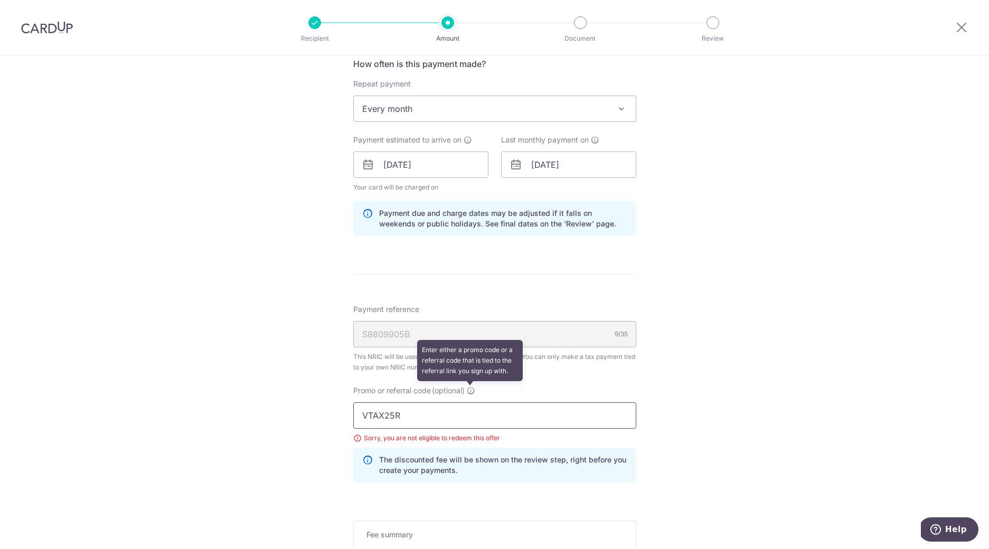
click at [470, 402] on input "VTAX25R" at bounding box center [494, 415] width 283 height 26
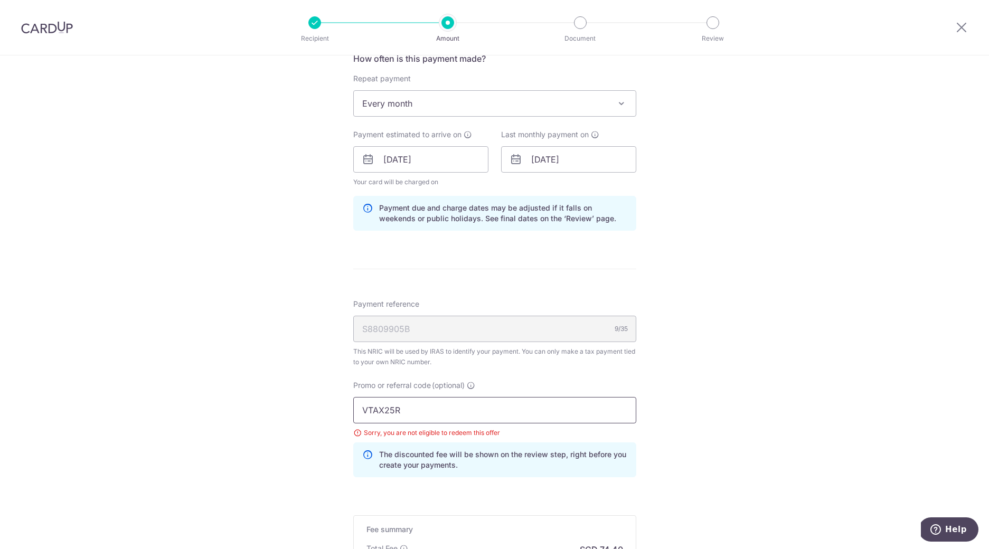
scroll to position [540, 0]
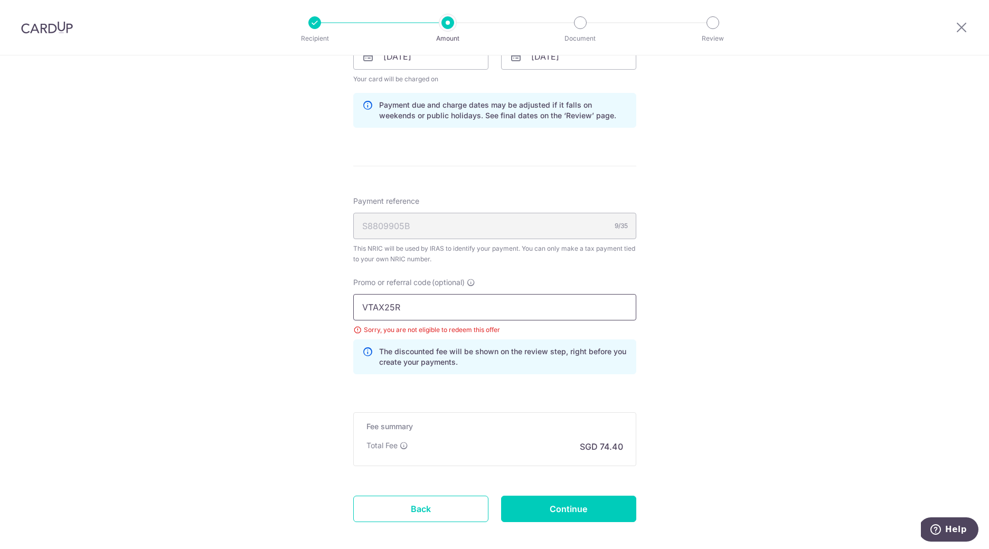
click at [392, 311] on input "VTAX25R" at bounding box center [494, 307] width 283 height 26
paste input "MCTAX25N"
click at [695, 344] on div "Tell us more about your payment Enter one-time or monthly payment amount SGD 2,…" at bounding box center [494, 58] width 989 height 1086
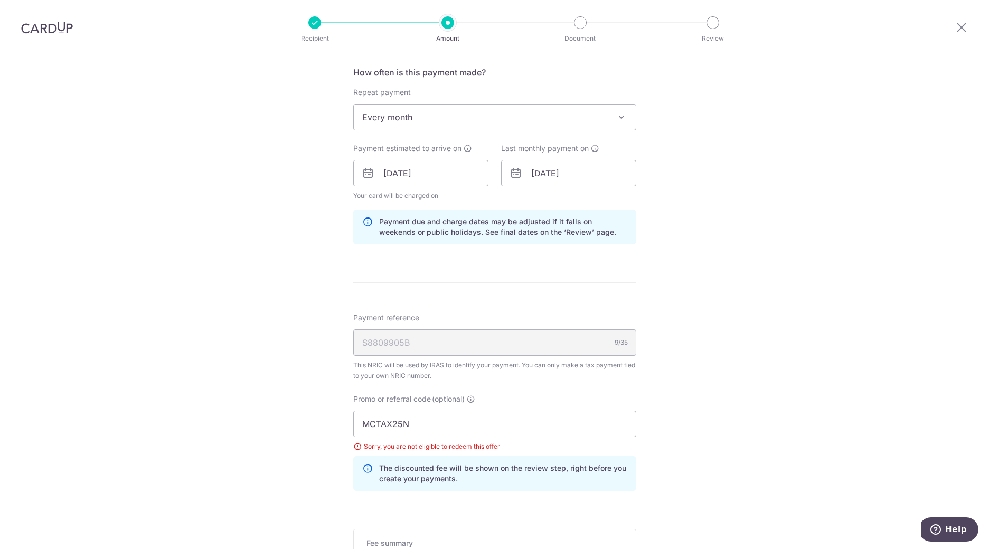
scroll to position [437, 0]
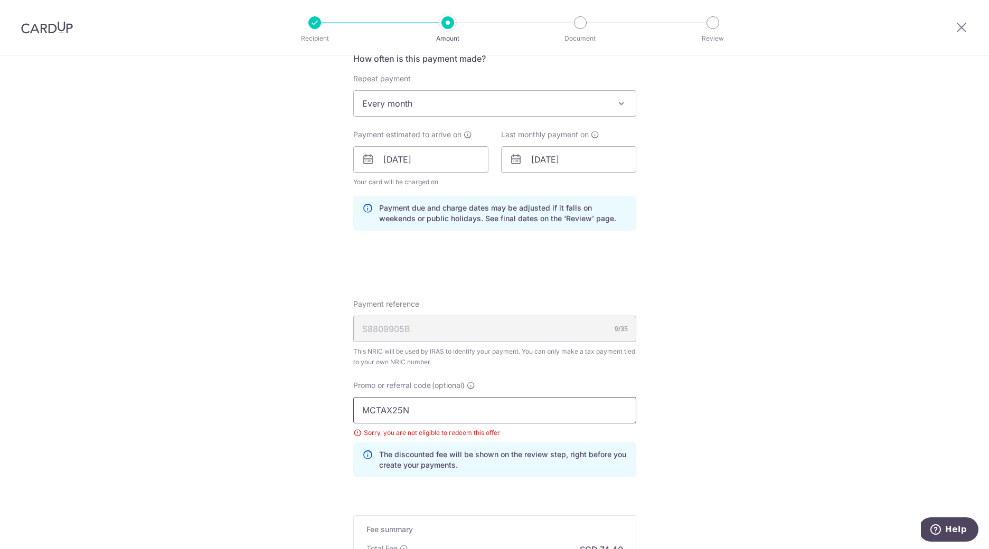
click at [427, 405] on input "MCTAX25N" at bounding box center [494, 410] width 283 height 26
paste input "text"
type input "MCTAX25"
click at [637, 364] on div "Tell us more about your payment Enter one-time or monthly payment amount SGD 2,…" at bounding box center [494, 161] width 989 height 1086
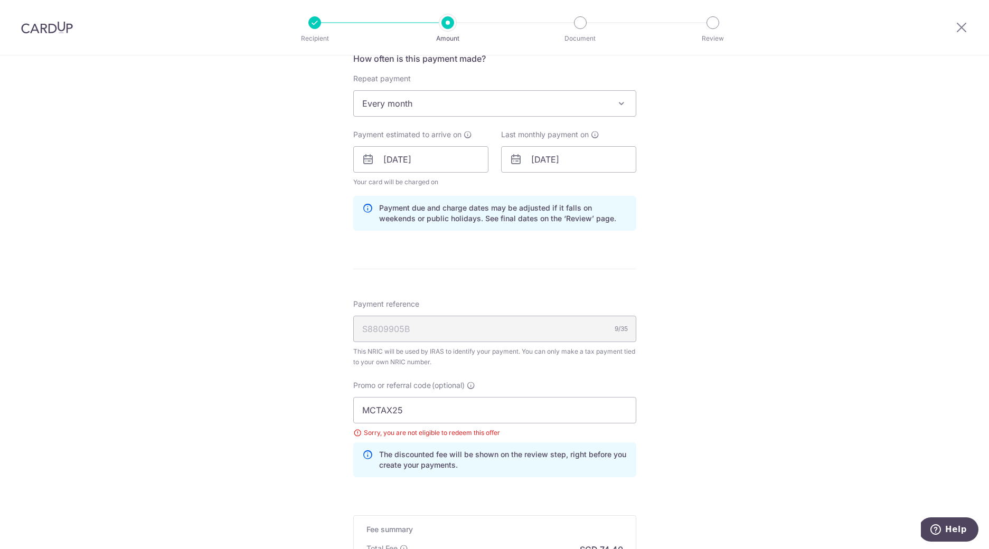
click at [696, 343] on div "Tell us more about your payment Enter one-time or monthly payment amount SGD 2,…" at bounding box center [494, 161] width 989 height 1086
click at [688, 367] on div "Tell us more about your payment Enter one-time or monthly payment amount SGD 2,…" at bounding box center [494, 161] width 989 height 1086
click at [696, 412] on div "Tell us more about your payment Enter one-time or monthly payment amount SGD 2,…" at bounding box center [494, 161] width 989 height 1086
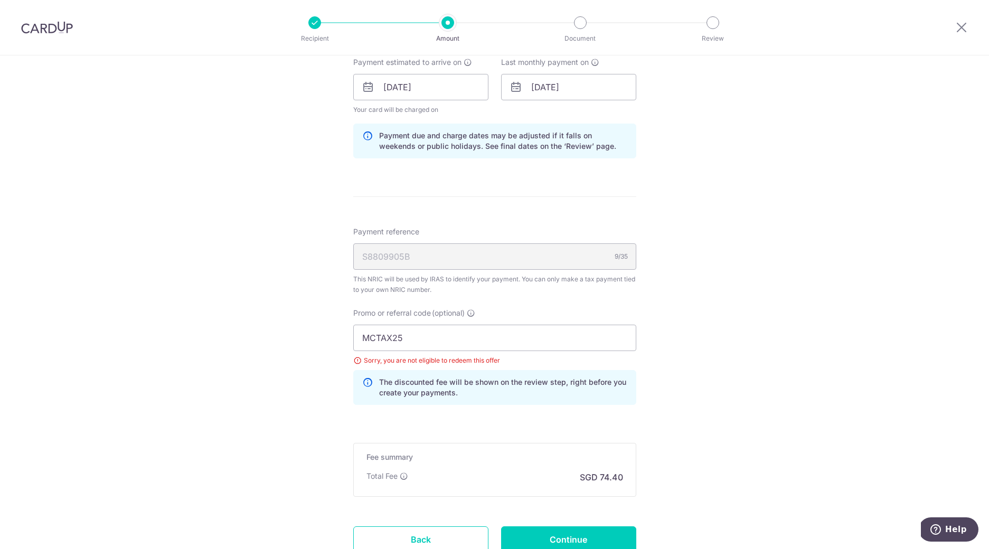
scroll to position [592, 0]
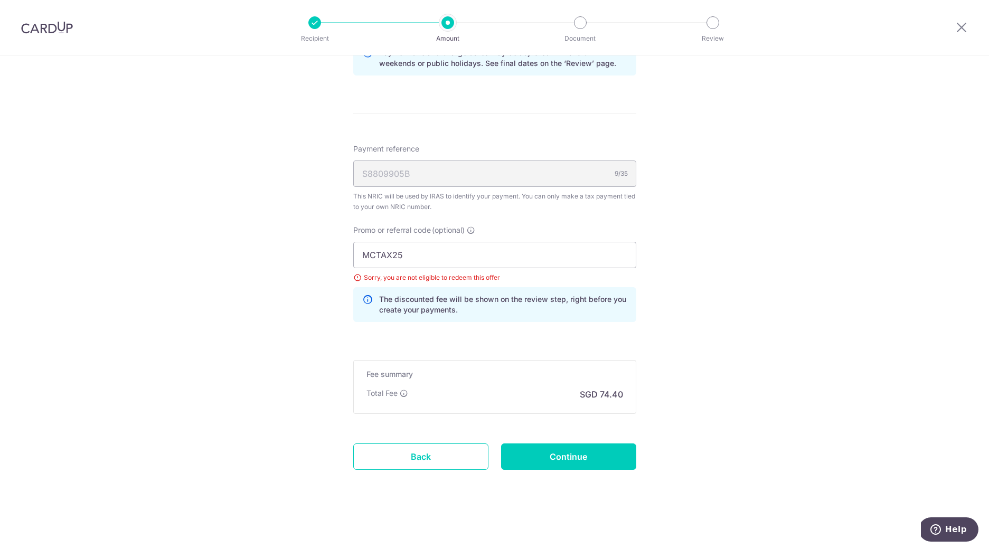
click at [419, 278] on div "Sorry, you are not eligible to redeem this offer" at bounding box center [494, 277] width 283 height 11
click at [356, 279] on div "Sorry, you are not eligible to redeem this offer" at bounding box center [494, 277] width 283 height 11
click at [784, 135] on div "Tell us more about your payment Enter one-time or monthly payment amount SGD 2,…" at bounding box center [494, 6] width 989 height 1086
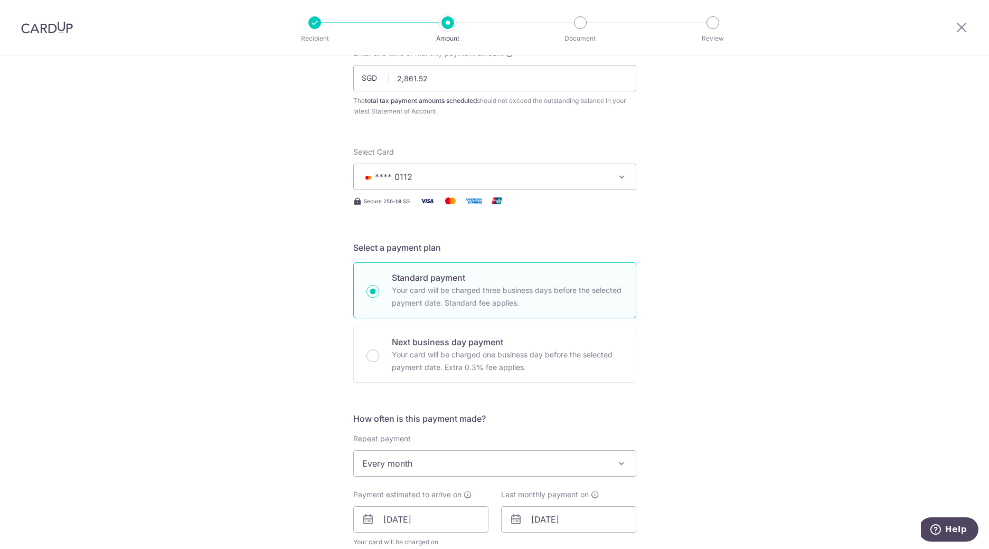
scroll to position [90, 0]
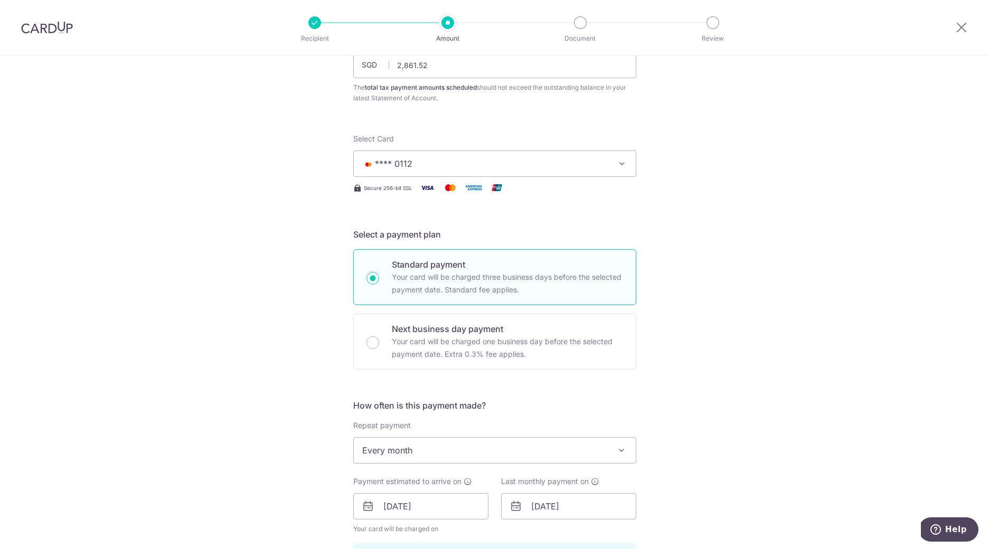
click at [724, 298] on div "Tell us more about your payment Enter one-time or monthly payment amount SGD 2,…" at bounding box center [494, 508] width 989 height 1086
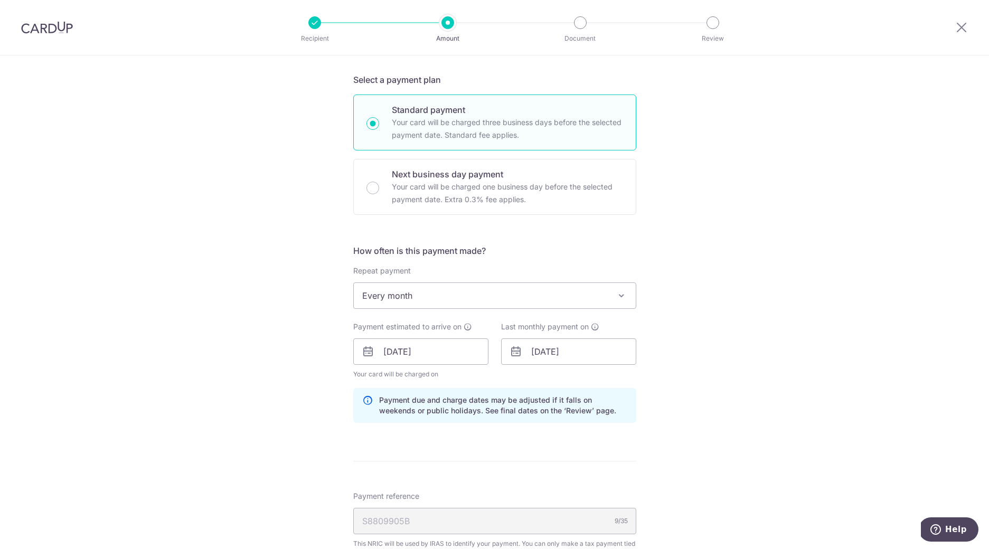
scroll to position [429, 0]
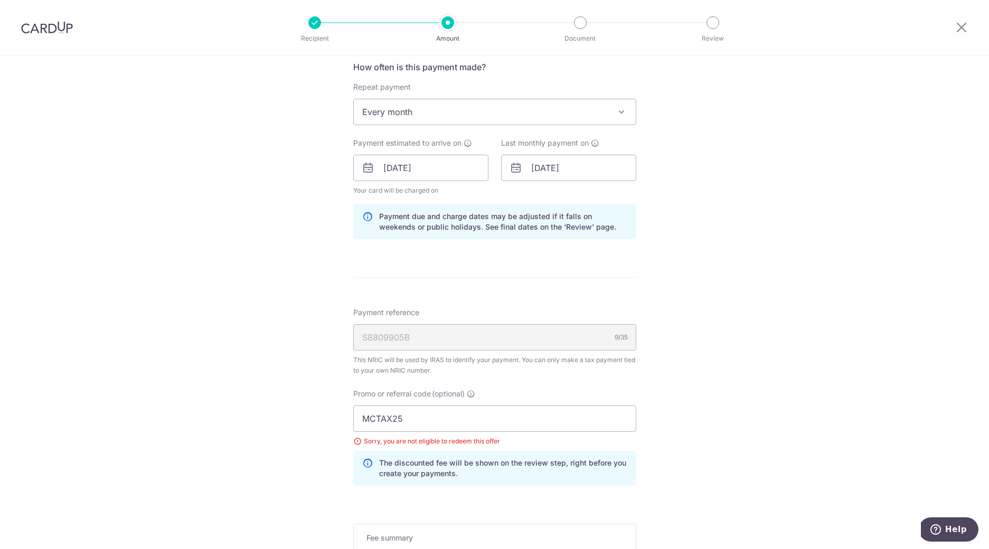
click at [722, 302] on div "Tell us more about your payment Enter one-time or monthly payment amount SGD 2,…" at bounding box center [494, 170] width 989 height 1086
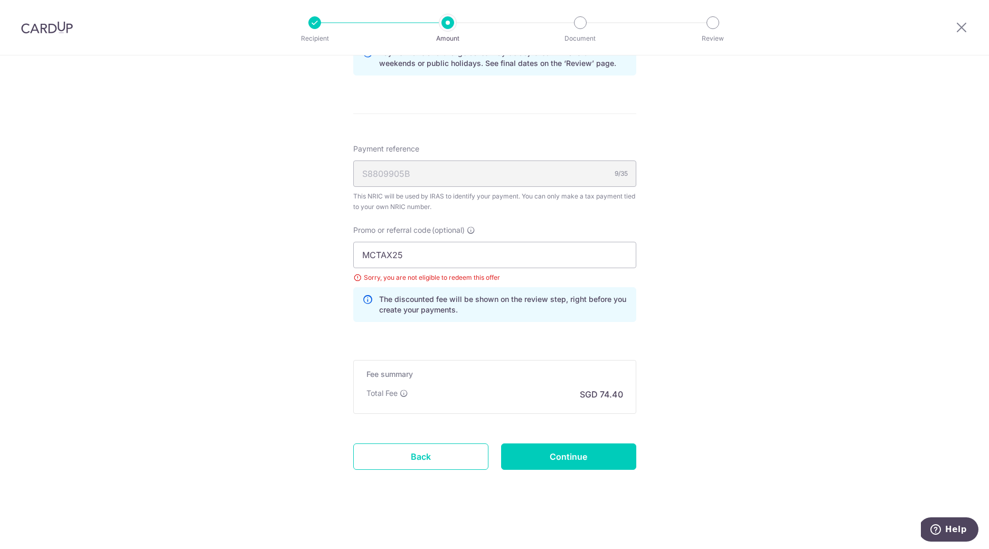
click at [722, 302] on div "Tell us more about your payment Enter one-time or monthly payment amount SGD 2,…" at bounding box center [494, 6] width 989 height 1086
click at [793, 179] on div "Tell us more about your payment Enter one-time or monthly payment amount SGD 2,…" at bounding box center [494, 6] width 989 height 1086
